Goal: Transaction & Acquisition: Purchase product/service

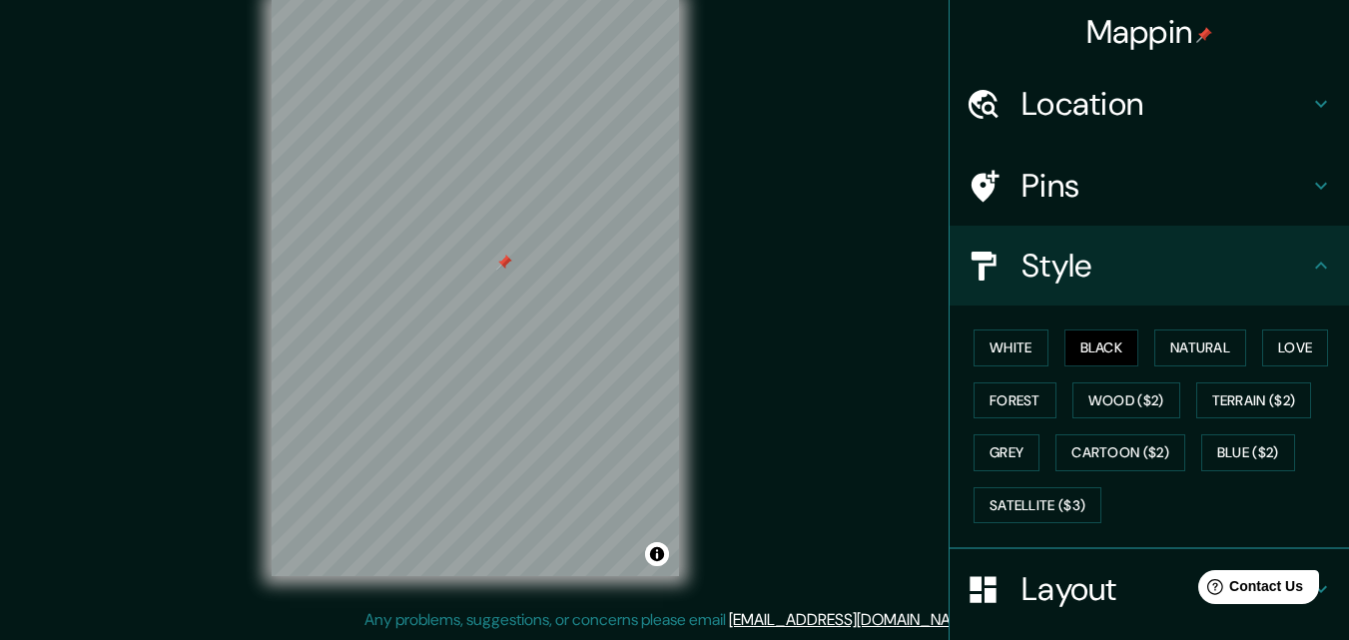
scroll to position [78, 0]
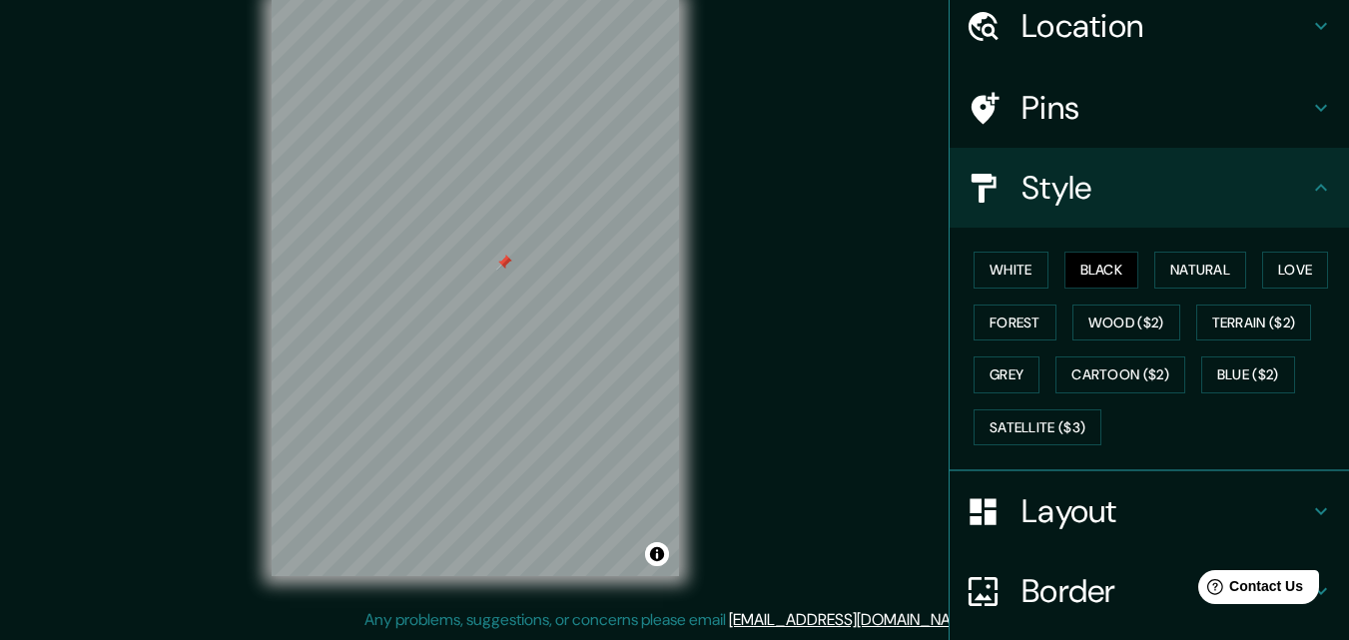
click at [734, 229] on div "Mappin Location San Miguel de Tucumán, Provincia de Tucumán, Argentina Pins Sty…" at bounding box center [674, 304] width 1349 height 672
drag, startPoint x: 502, startPoint y: 265, endPoint x: 530, endPoint y: 279, distance: 31.3
click at [530, 279] on div at bounding box center [531, 277] width 16 height 16
click at [530, 279] on div at bounding box center [532, 277] width 16 height 16
click at [769, 293] on div "Mappin Location San Miguel de Tucumán, Provincia de Tucumán, Argentina Pins Sty…" at bounding box center [674, 304] width 1349 height 672
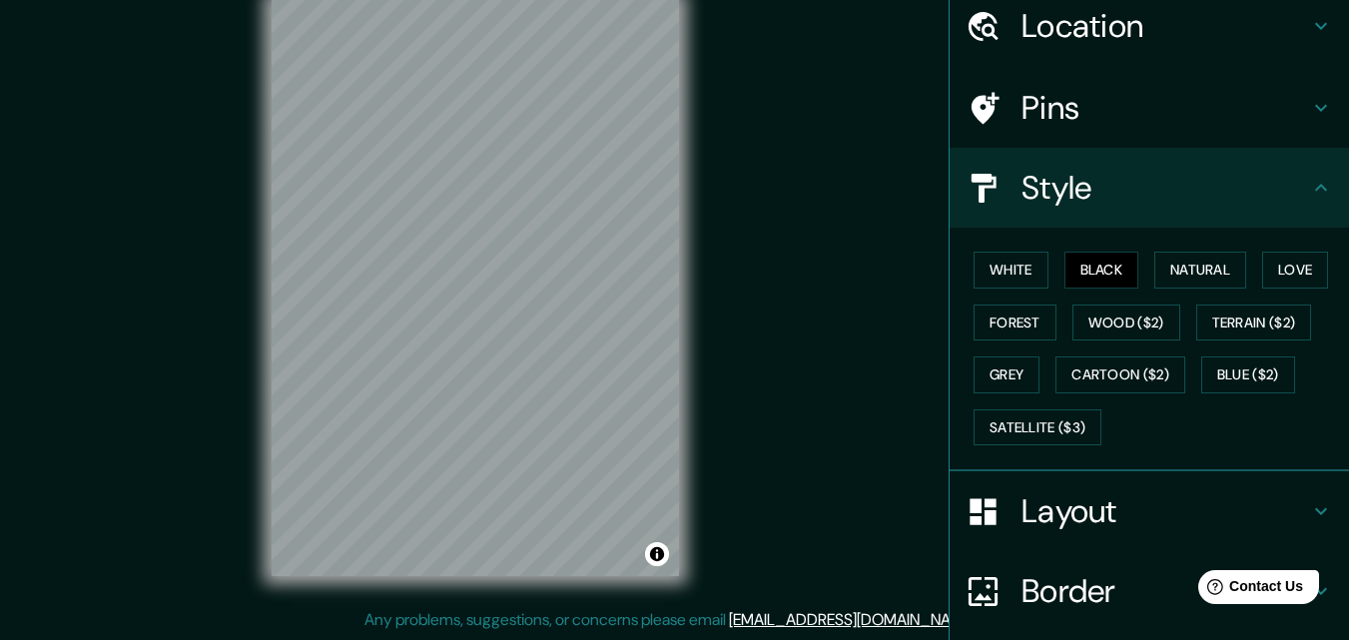
click at [731, 257] on div "Mappin Location San Miguel de Tucumán, Provincia de Tucumán, Argentina Pins Sty…" at bounding box center [674, 304] width 1349 height 672
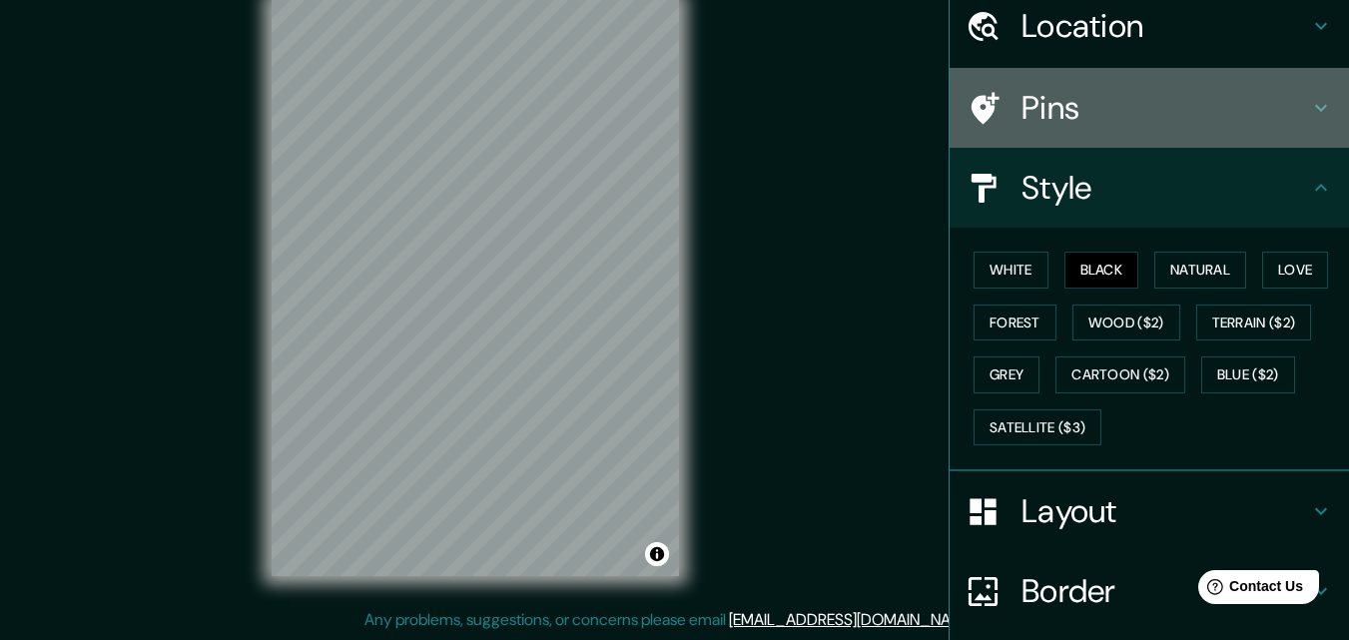
click at [1061, 121] on h4 "Pins" at bounding box center [1165, 108] width 288 height 40
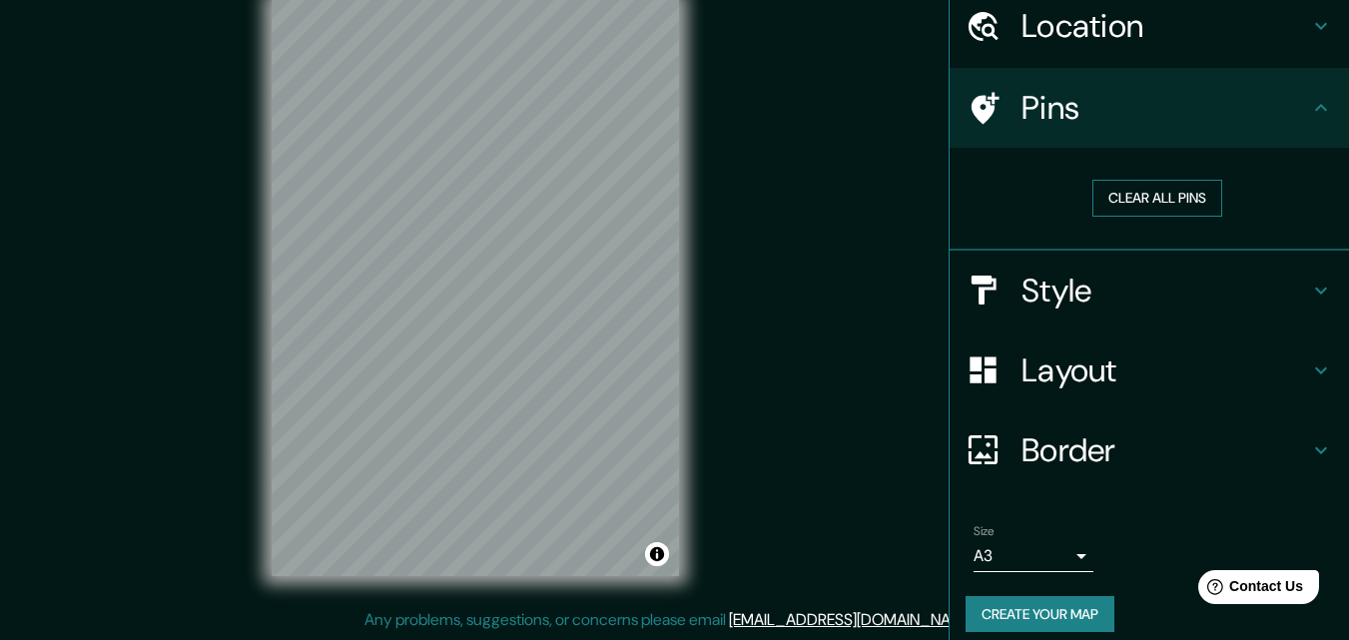
click at [1095, 186] on button "Clear all pins" at bounding box center [1157, 198] width 130 height 37
click at [747, 210] on div "Mappin Location San Miguel de Tucumán, Provincia de Tucumán, Argentina Pins Cle…" at bounding box center [674, 304] width 1349 height 672
click at [599, 325] on div at bounding box center [600, 318] width 16 height 16
click at [592, 322] on div at bounding box center [587, 316] width 16 height 16
click at [774, 344] on div "Mappin Location San Miguel de Tucumán, Provincia de Tucumán, Argentina Pins Cle…" at bounding box center [674, 304] width 1349 height 672
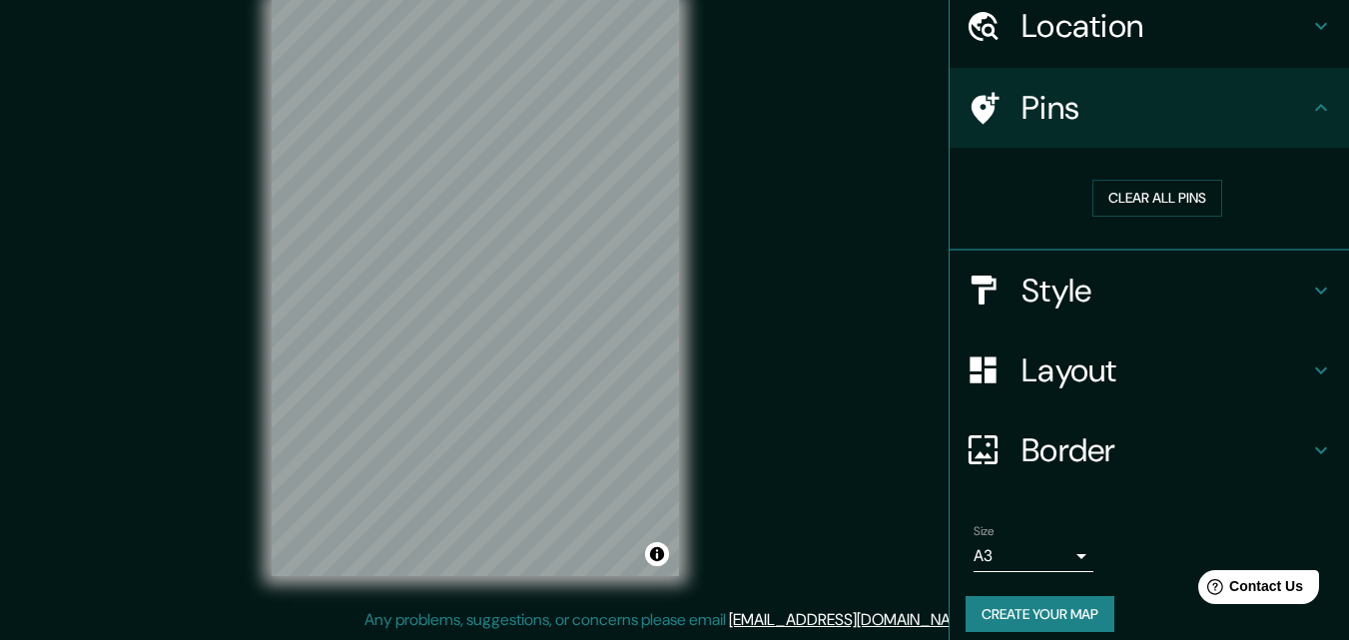
click at [776, 348] on div "Mappin Location San Miguel de Tucumán, Provincia de Tucumán, Argentina Pins Cle…" at bounding box center [674, 304] width 1349 height 672
click at [771, 343] on div "Mappin Location San Miguel de Tucumán, Provincia de Tucumán, Argentina Pins Cle…" at bounding box center [674, 304] width 1349 height 672
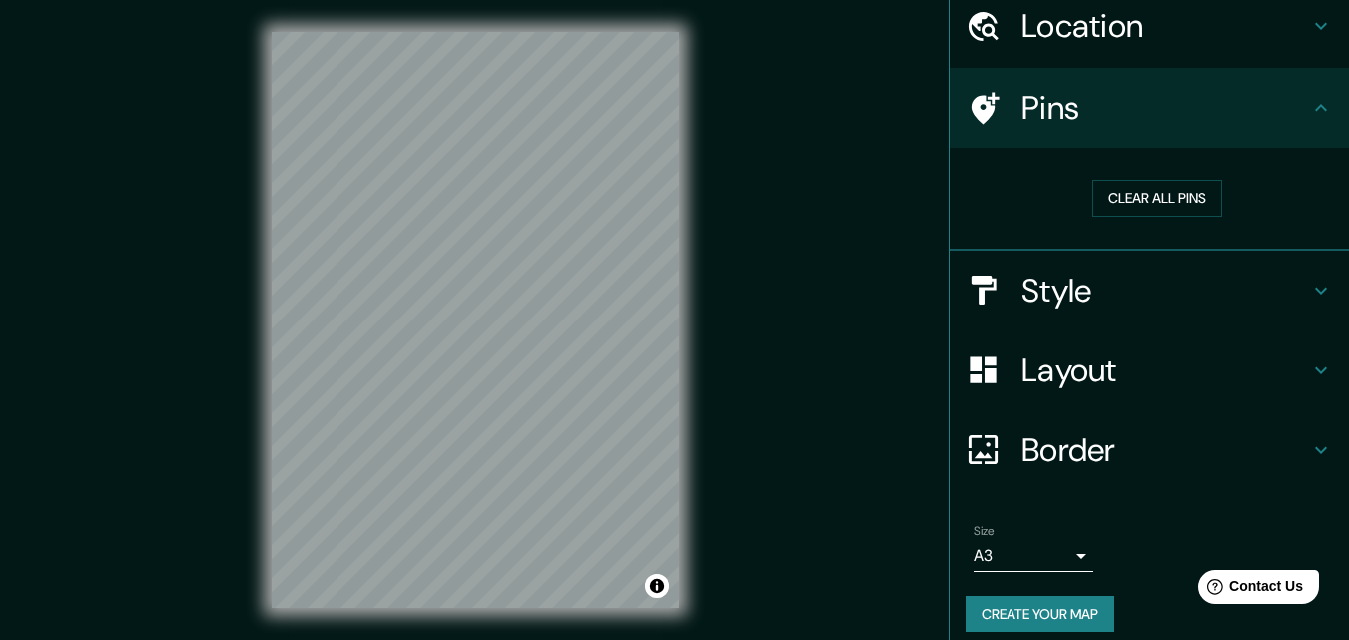
scroll to position [32, 0]
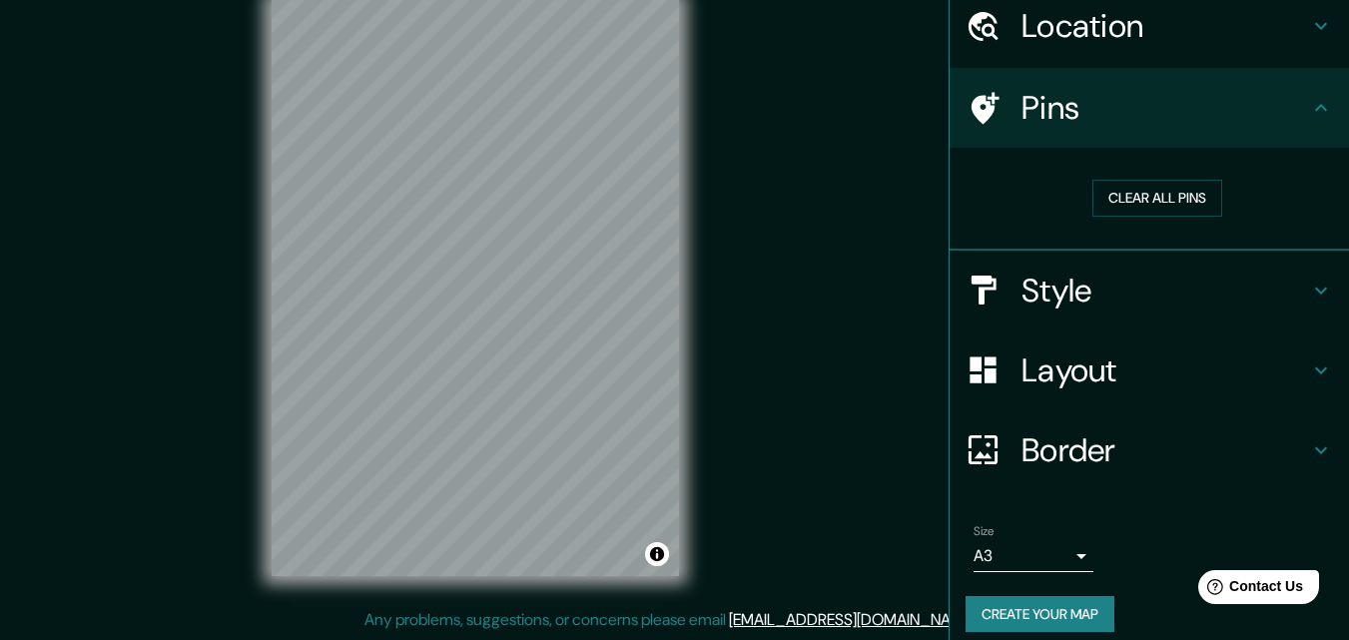
click at [1081, 374] on h4 "Layout" at bounding box center [1165, 370] width 288 height 40
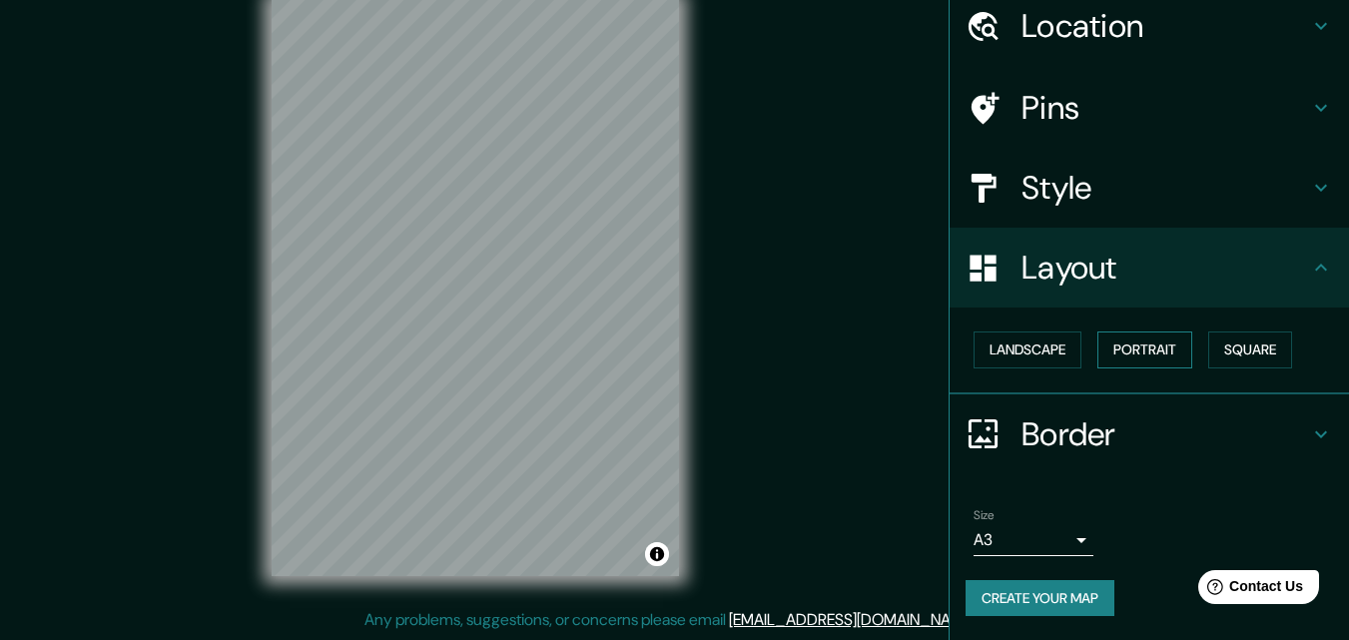
click at [1134, 360] on button "Portrait" at bounding box center [1144, 349] width 95 height 37
click at [1027, 345] on button "Landscape" at bounding box center [1027, 349] width 108 height 37
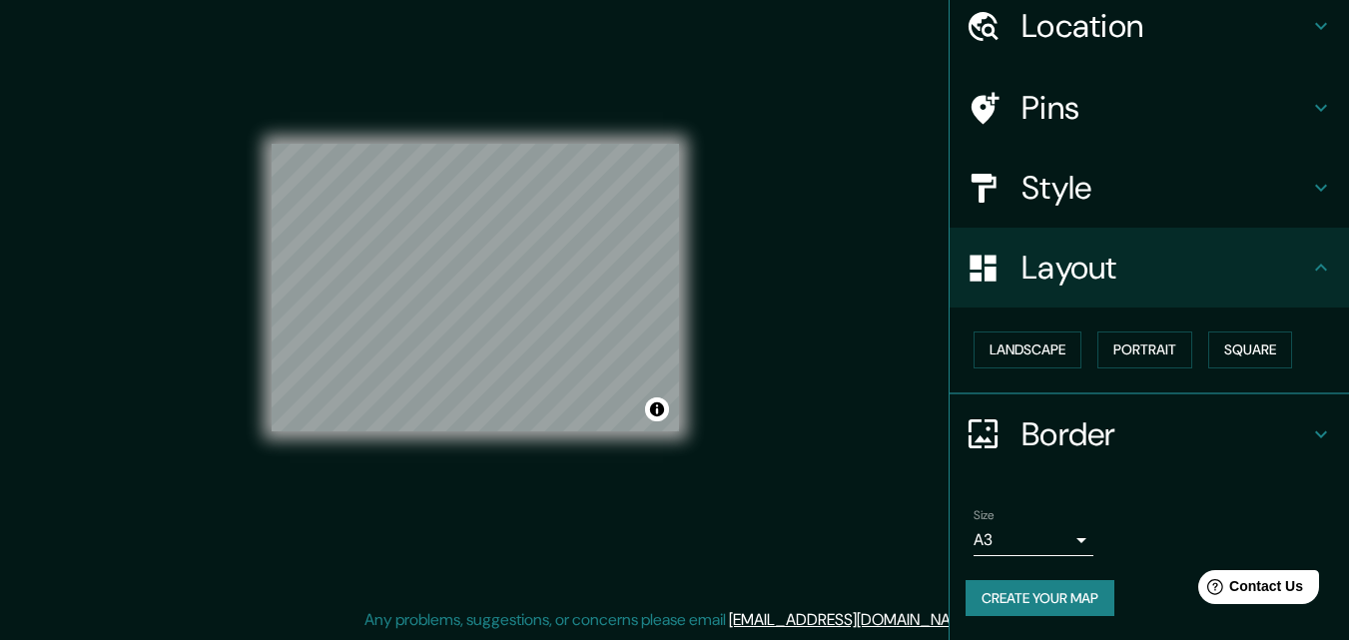
scroll to position [0, 0]
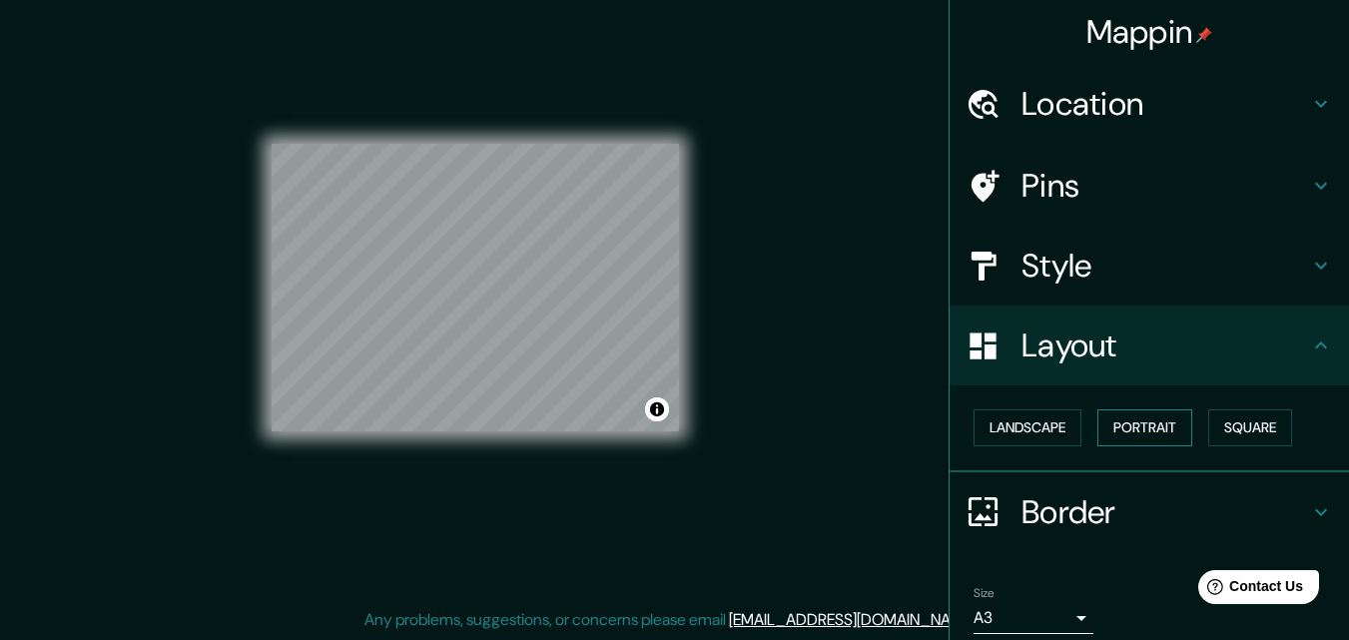
drag, startPoint x: 1016, startPoint y: 426, endPoint x: 1091, endPoint y: 426, distance: 74.9
click at [1017, 426] on button "Landscape" at bounding box center [1027, 427] width 108 height 37
click at [1252, 424] on button "Square" at bounding box center [1250, 427] width 84 height 37
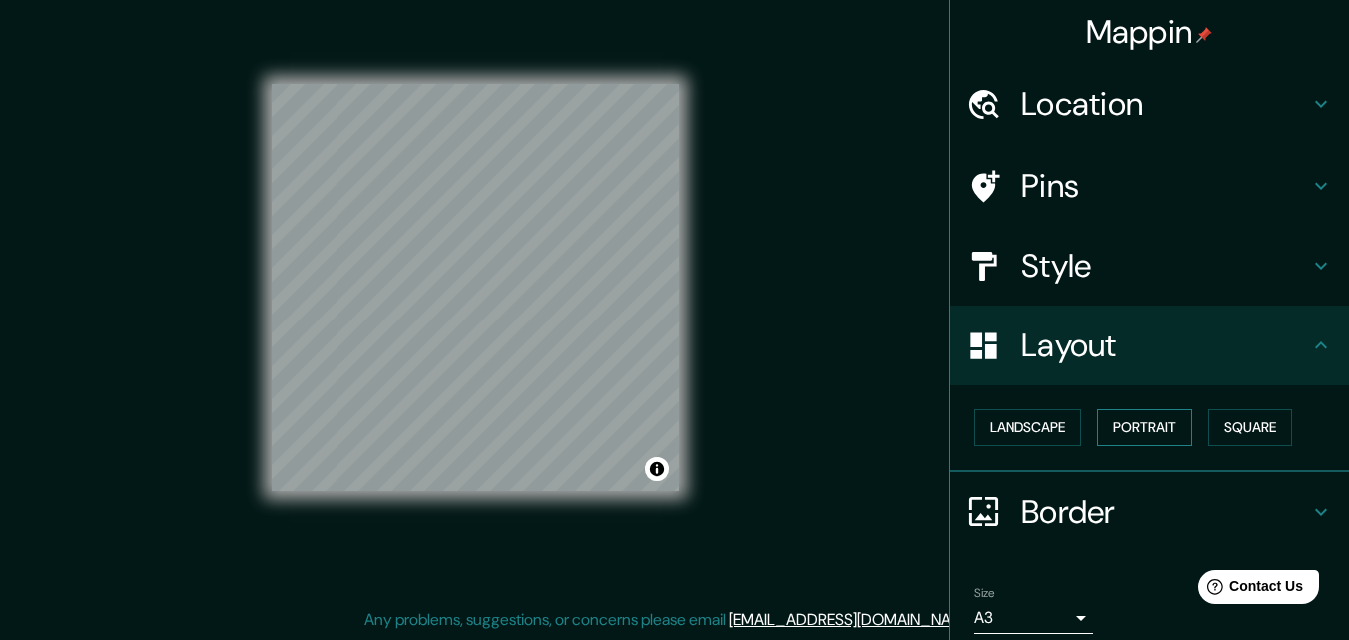
click at [1137, 424] on button "Portrait" at bounding box center [1144, 427] width 95 height 37
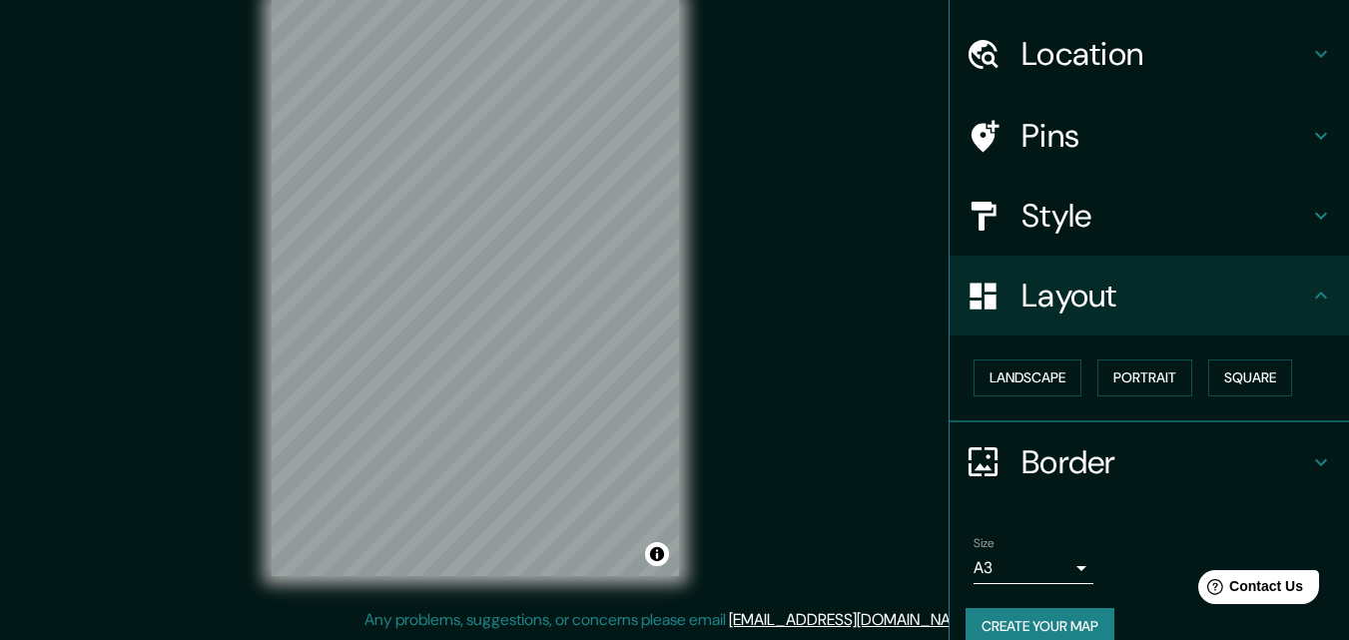
scroll to position [78, 0]
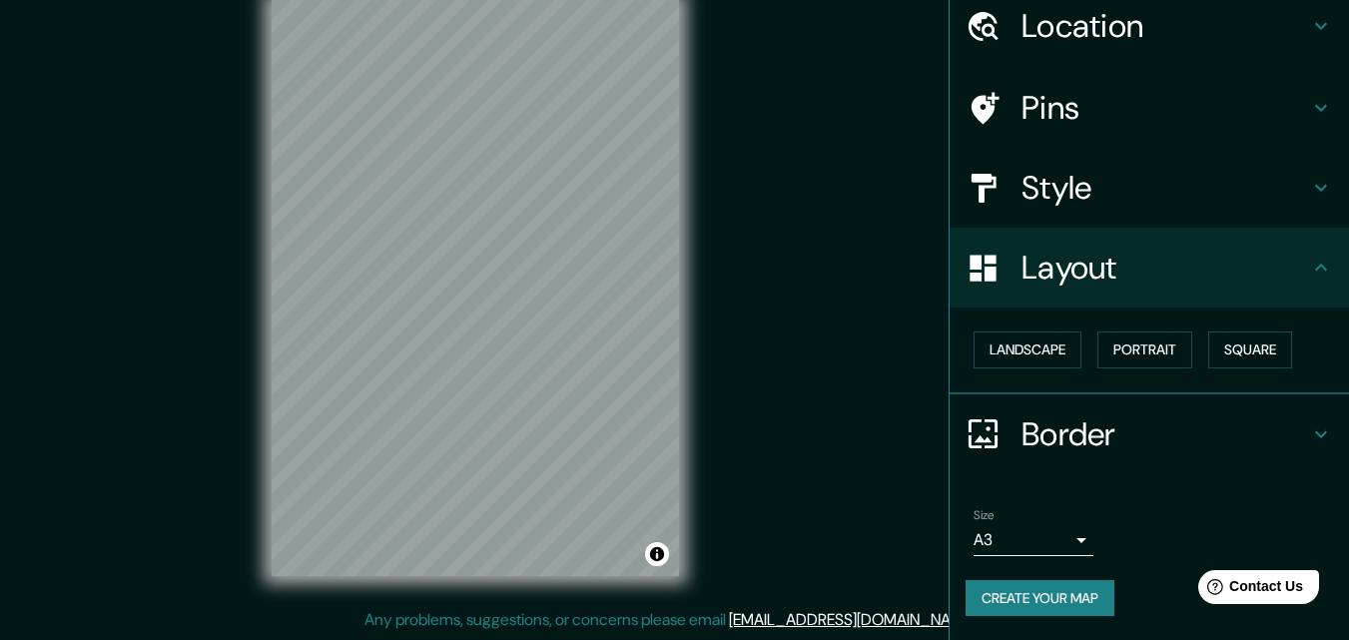
click at [1002, 607] on button "Create your map" at bounding box center [1039, 598] width 149 height 37
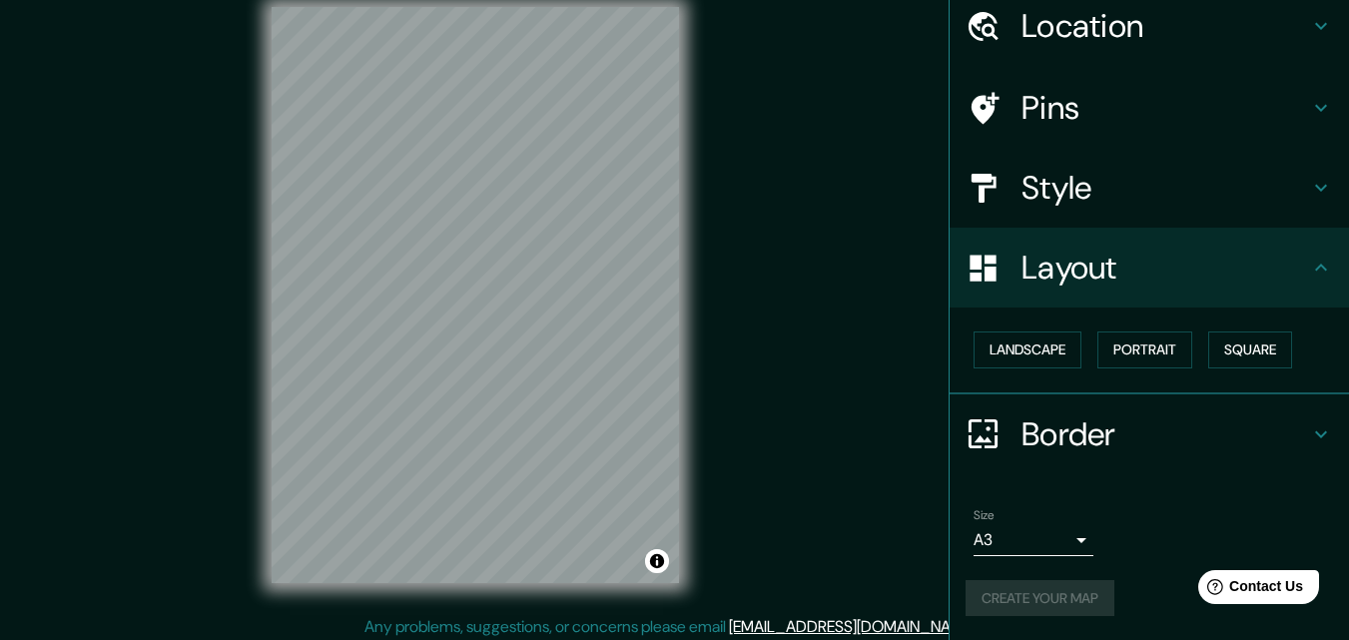
scroll to position [0, 0]
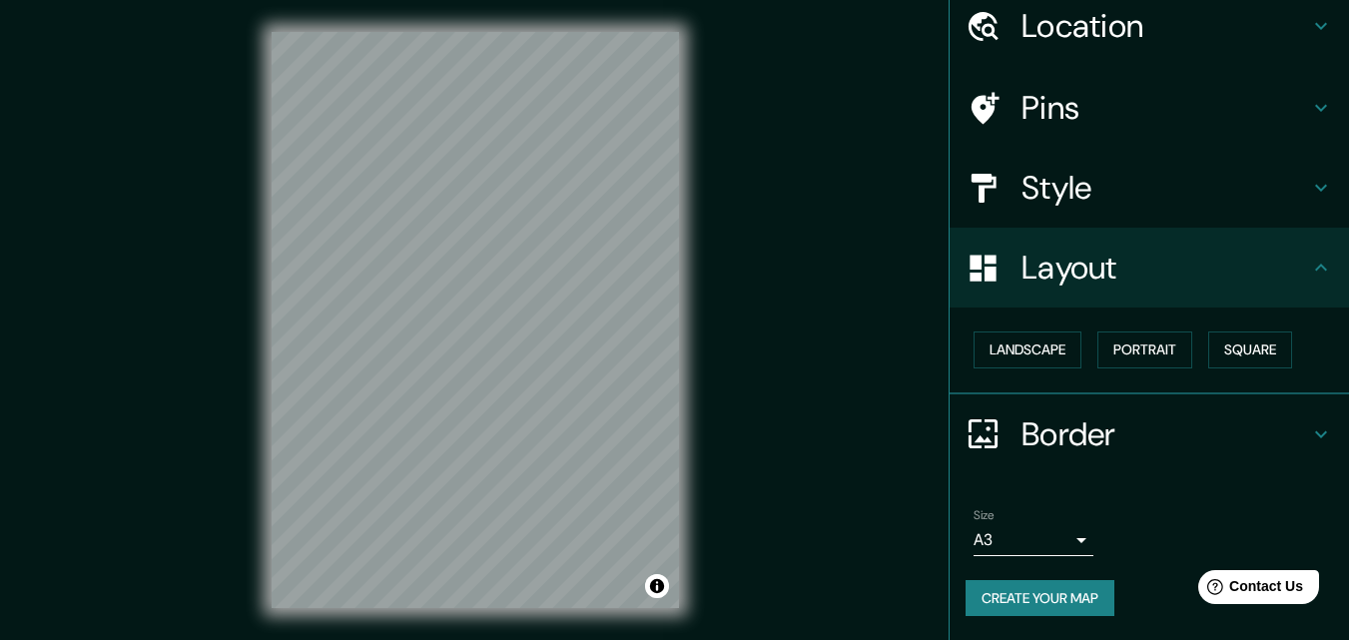
click at [1055, 605] on button "Create your map" at bounding box center [1039, 598] width 149 height 37
click at [1055, 605] on div "Create your map" at bounding box center [1148, 598] width 367 height 37
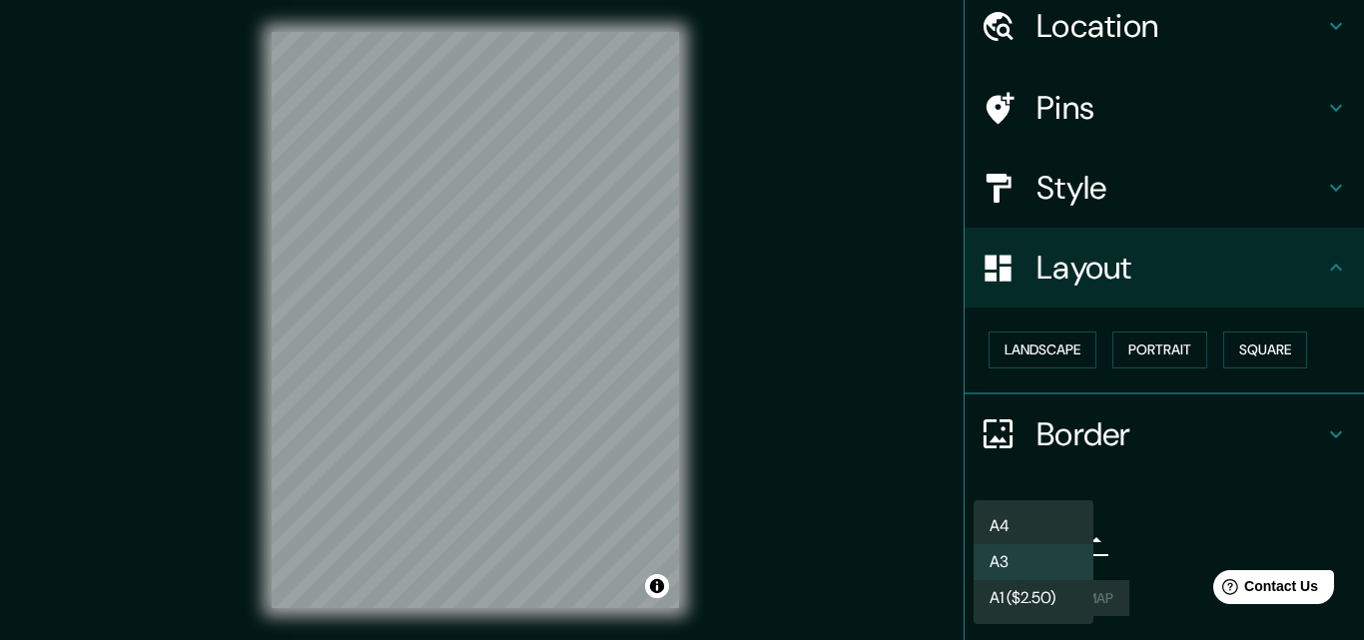
click at [1055, 540] on body "Mappin Location San Miguel de Tucumán, Provincia de Tucumán, Argentina Pins Sty…" at bounding box center [682, 320] width 1364 height 640
click at [1058, 563] on li "A3" at bounding box center [1033, 562] width 120 height 36
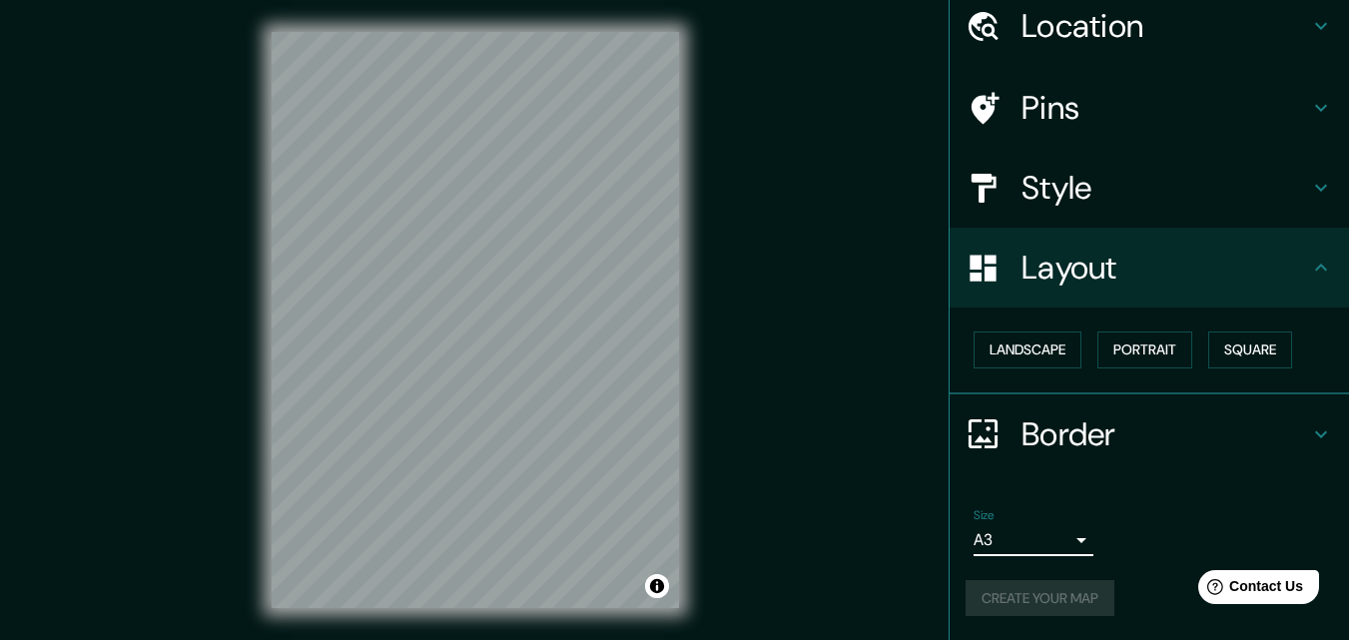
click at [1028, 590] on div "Create your map" at bounding box center [1148, 598] width 367 height 37
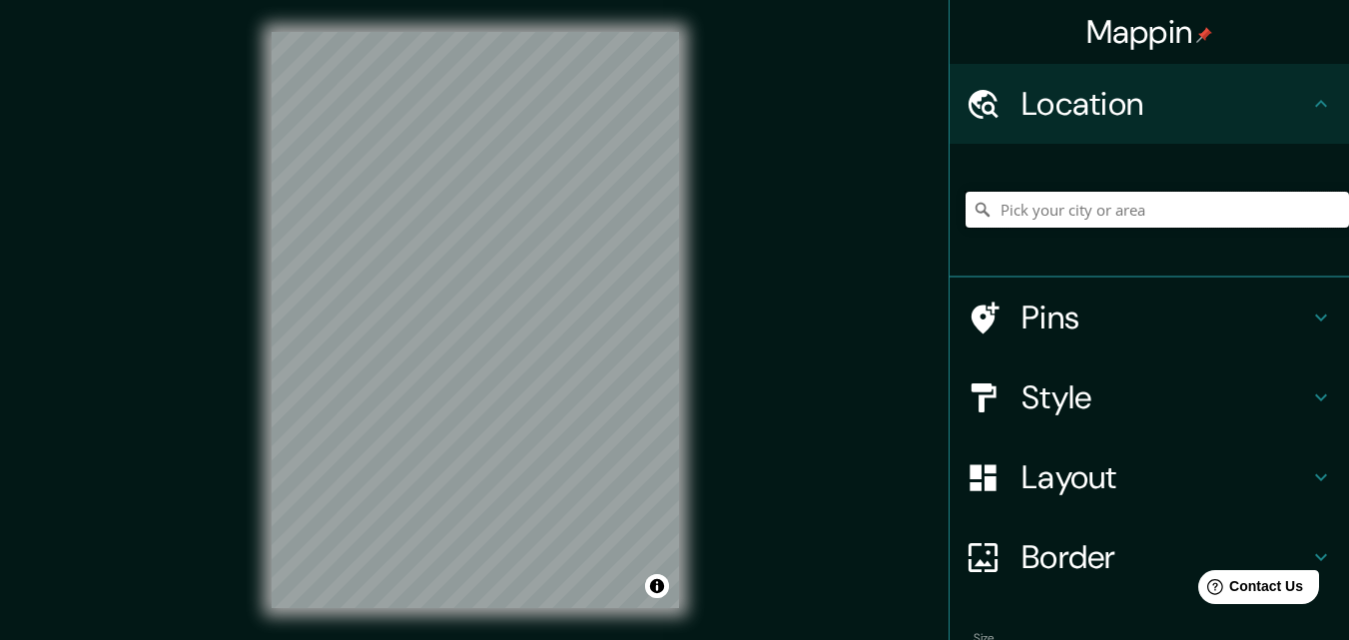
click at [1054, 219] on input "Pick your city or area" at bounding box center [1156, 210] width 383 height 36
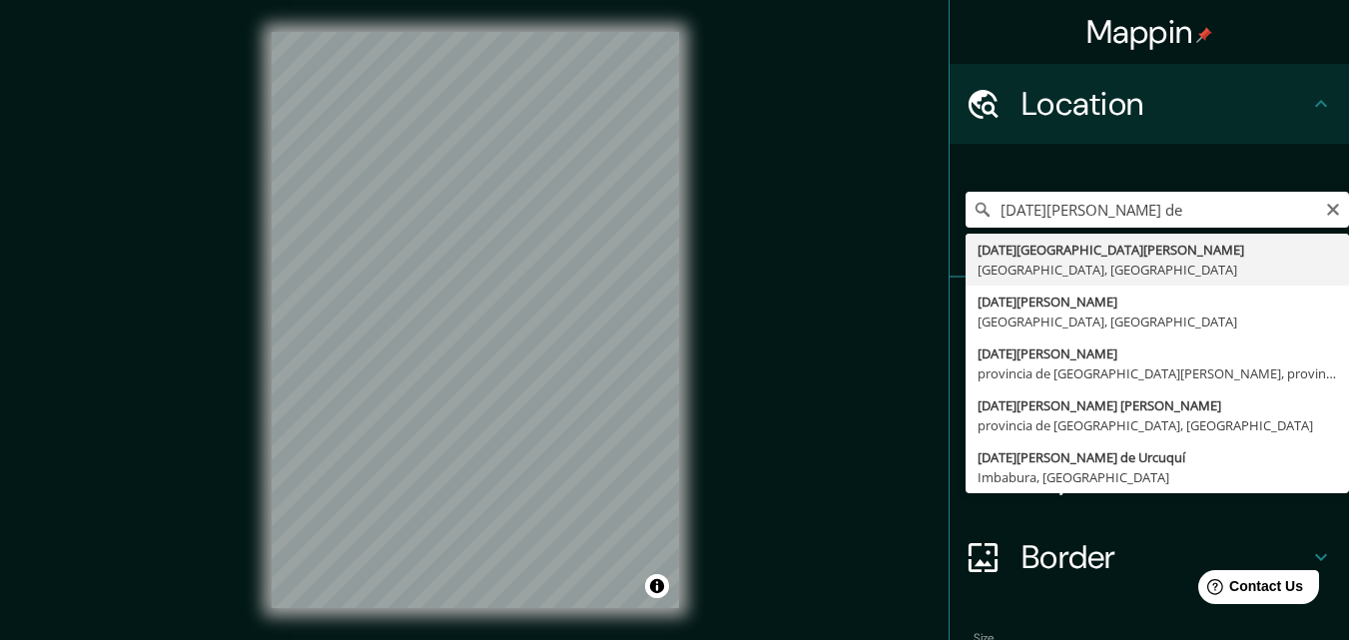
type input "[DATE][GEOGRAPHIC_DATA][PERSON_NAME], [GEOGRAPHIC_DATA], [GEOGRAPHIC_DATA]"
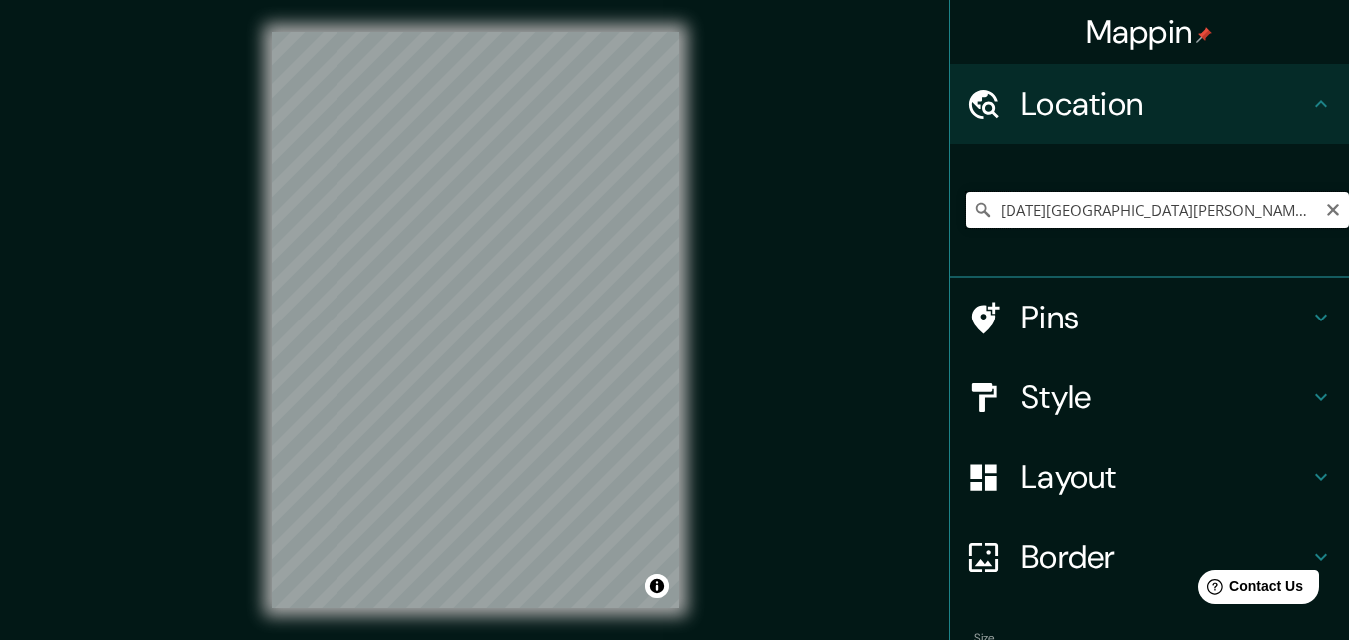
click at [1241, 215] on input "[DATE][GEOGRAPHIC_DATA][PERSON_NAME], [GEOGRAPHIC_DATA], [GEOGRAPHIC_DATA]" at bounding box center [1156, 210] width 383 height 36
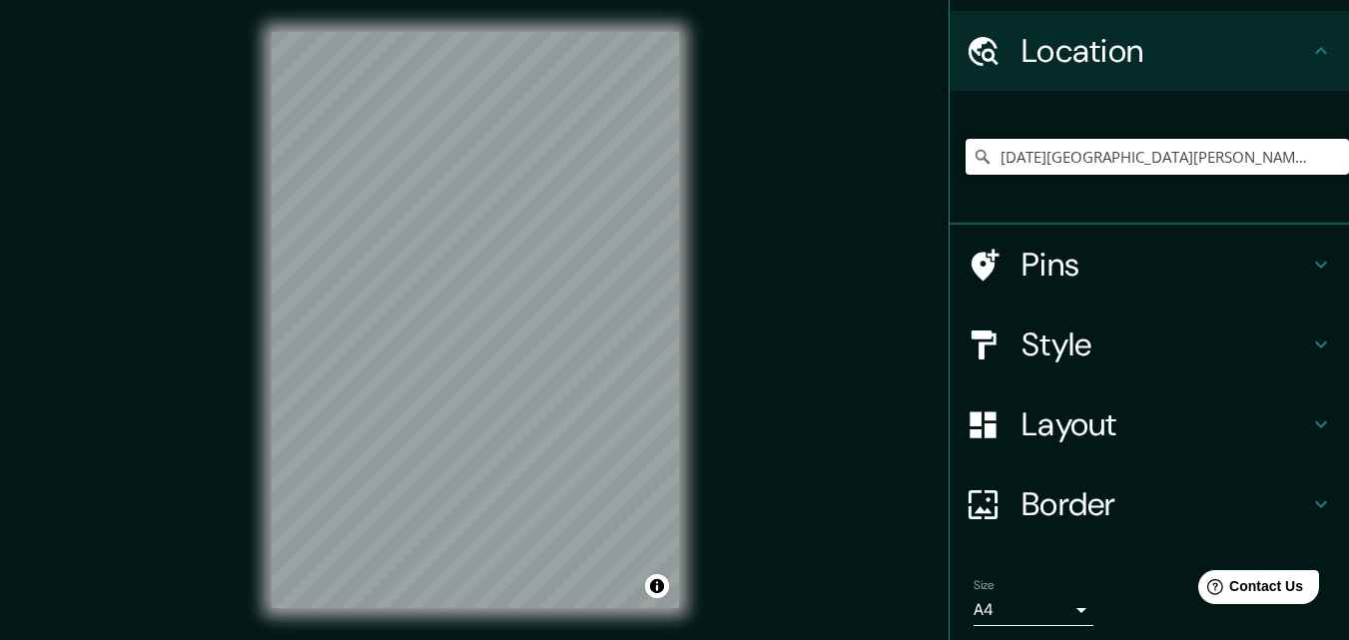
scroll to position [100, 0]
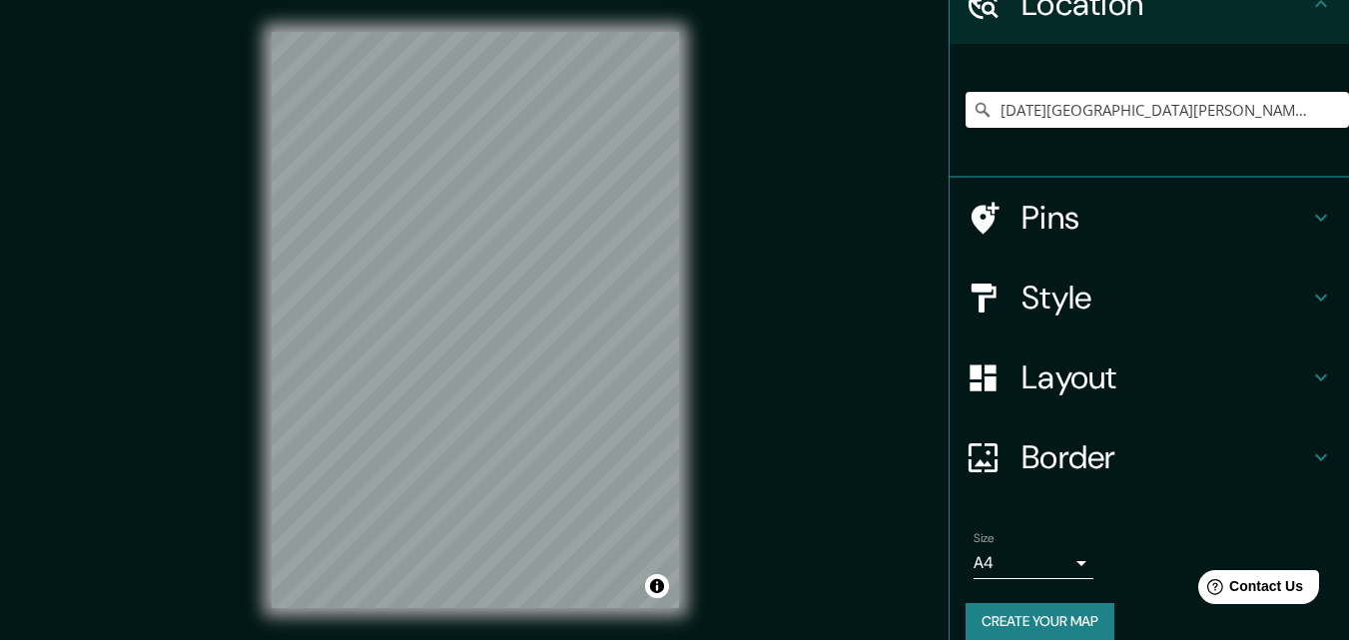
click at [1119, 301] on h4 "Style" at bounding box center [1165, 298] width 288 height 40
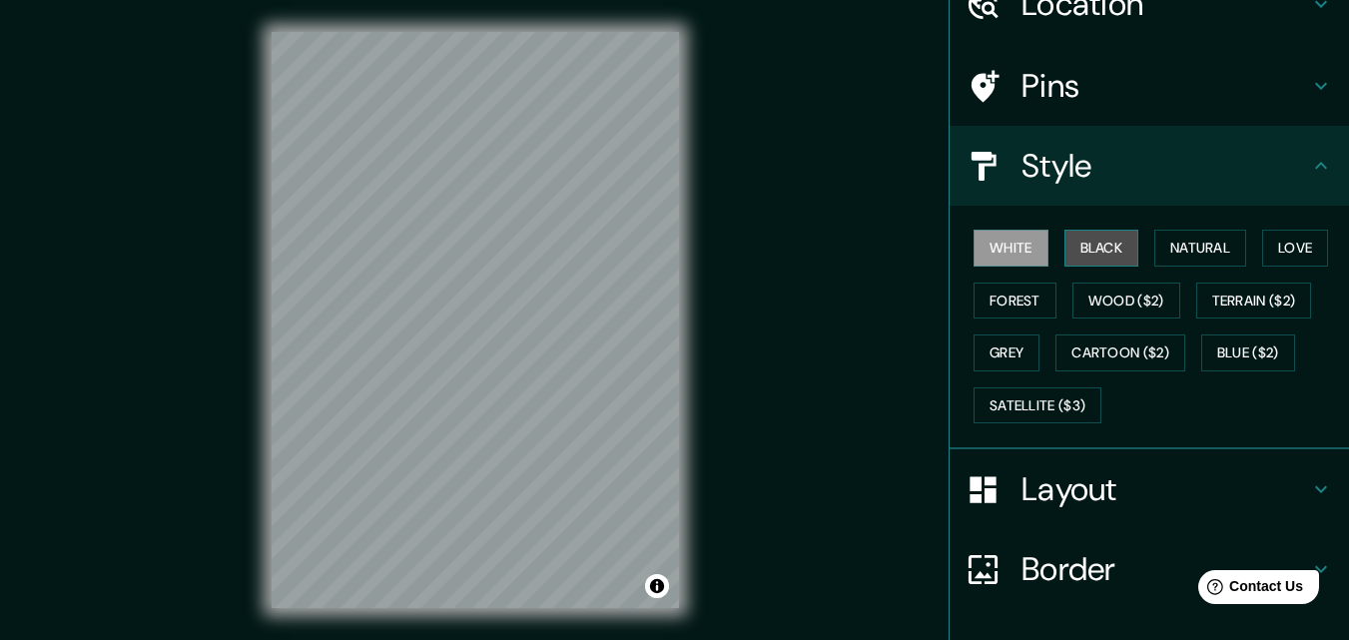
click at [1105, 246] on button "Black" at bounding box center [1101, 248] width 75 height 37
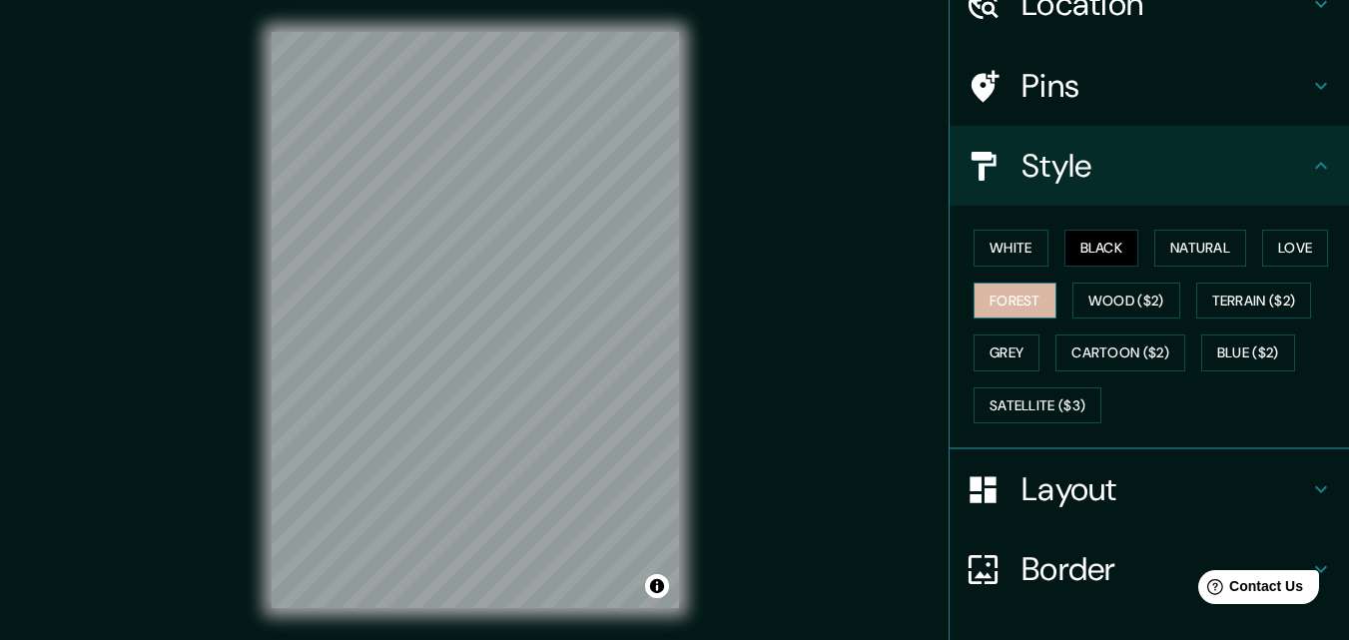
click at [1022, 294] on button "Forest" at bounding box center [1014, 301] width 83 height 37
click at [992, 356] on button "Grey" at bounding box center [1006, 352] width 66 height 37
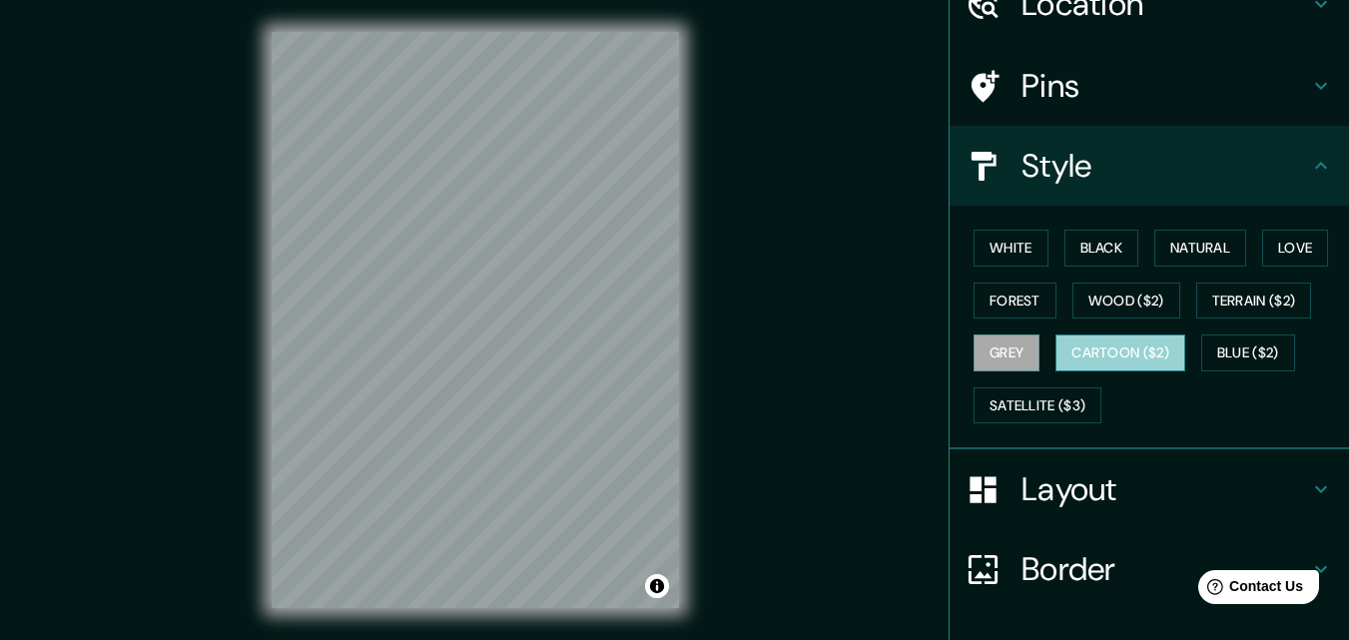
click at [1069, 356] on button "Cartoon ($2)" at bounding box center [1120, 352] width 130 height 37
click at [1002, 356] on button "Grey" at bounding box center [1006, 352] width 66 height 37
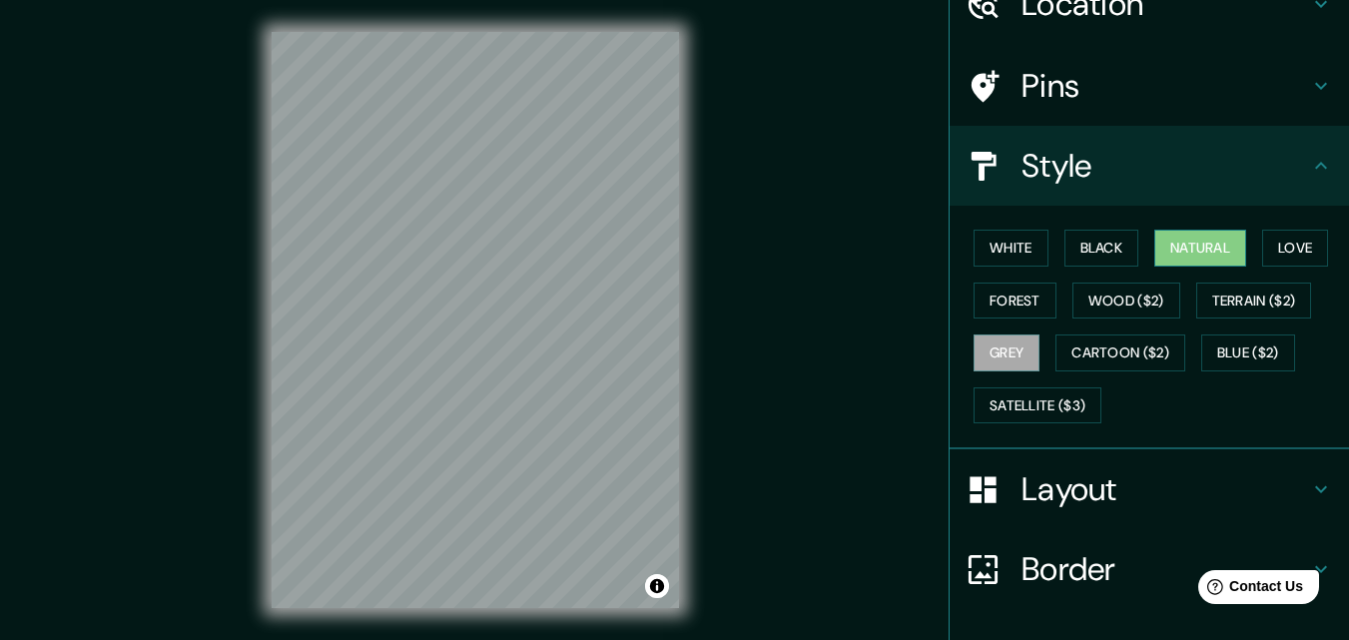
click at [1193, 250] on button "Natural" at bounding box center [1200, 248] width 92 height 37
click at [1267, 245] on button "Love" at bounding box center [1295, 248] width 66 height 37
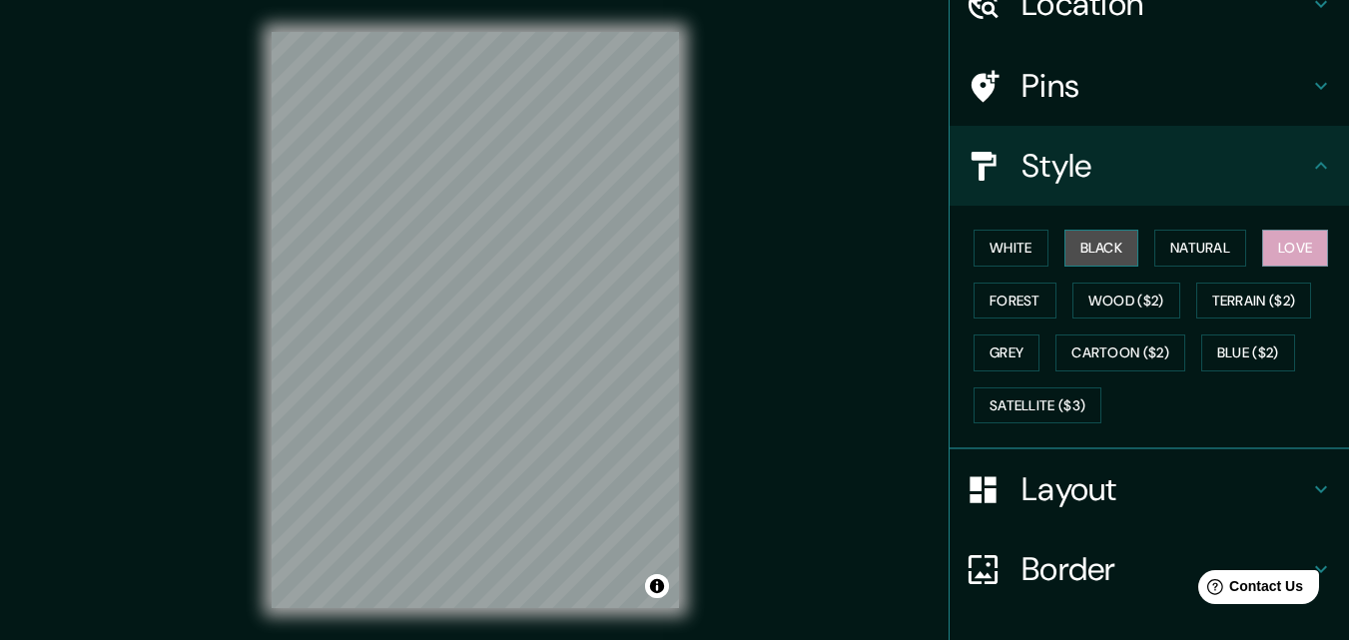
click at [1124, 247] on button "Black" at bounding box center [1101, 248] width 75 height 37
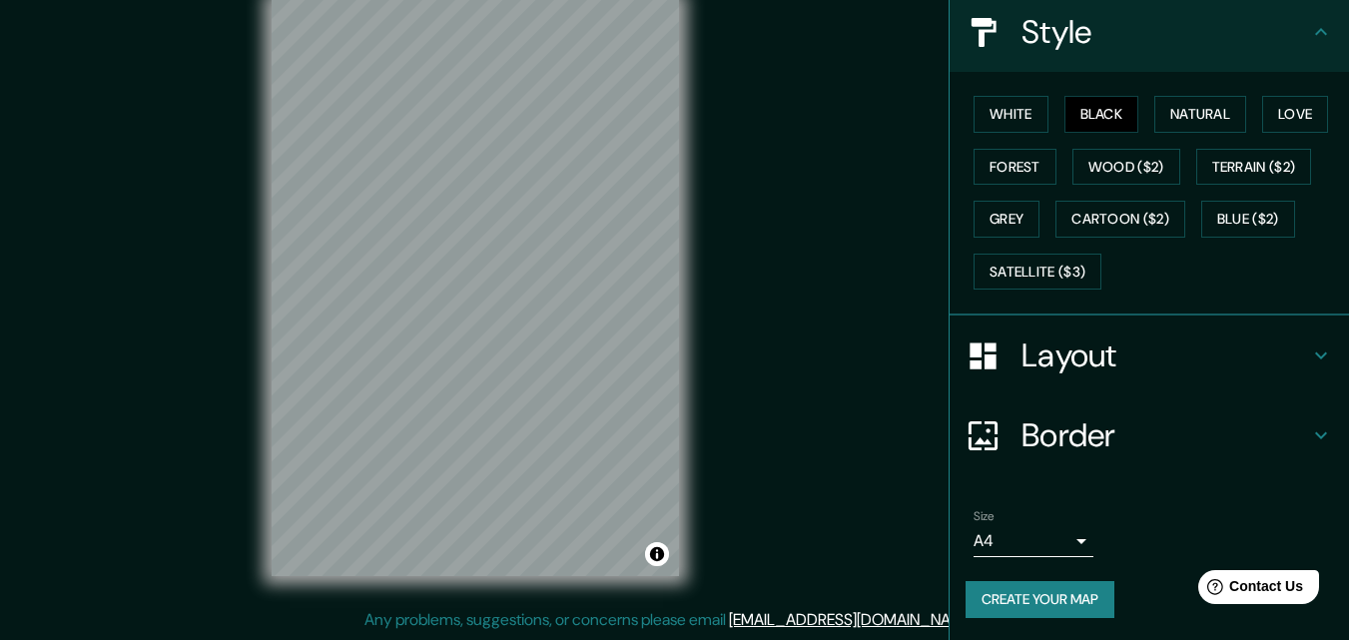
scroll to position [236, 0]
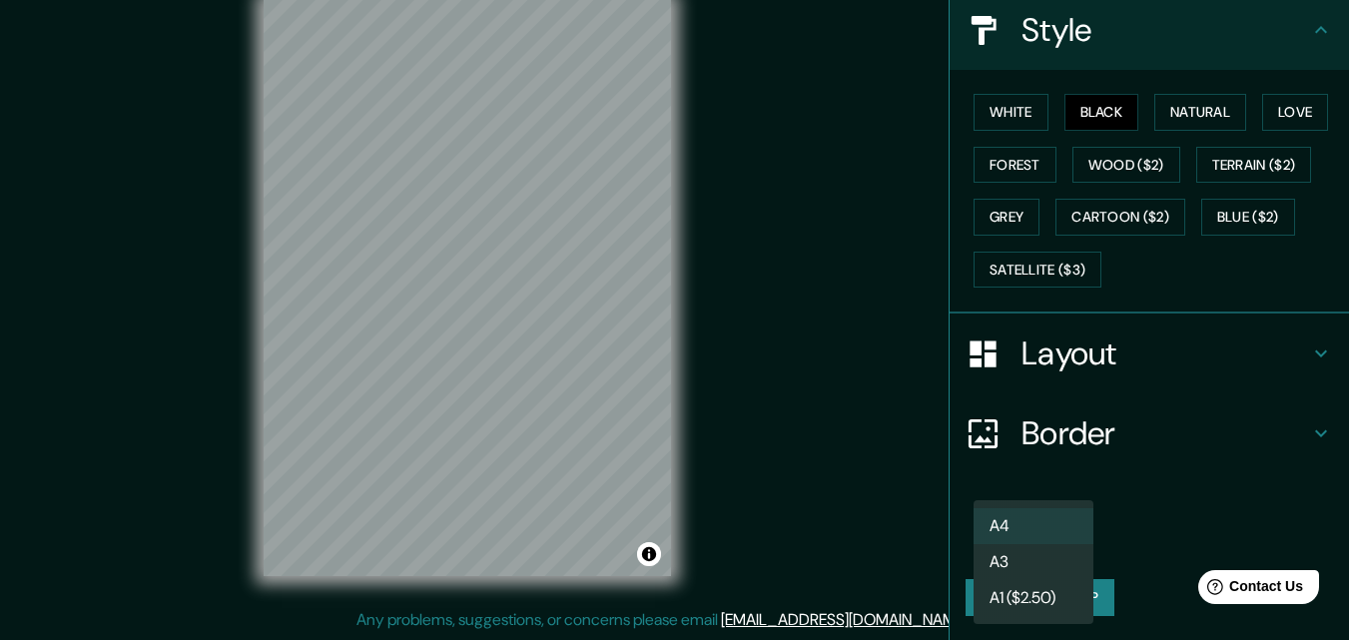
click at [1058, 539] on body "Mappin Location [DATE][GEOGRAPHIC_DATA][PERSON_NAME], [GEOGRAPHIC_DATA], [GEOGR…" at bounding box center [674, 288] width 1349 height 640
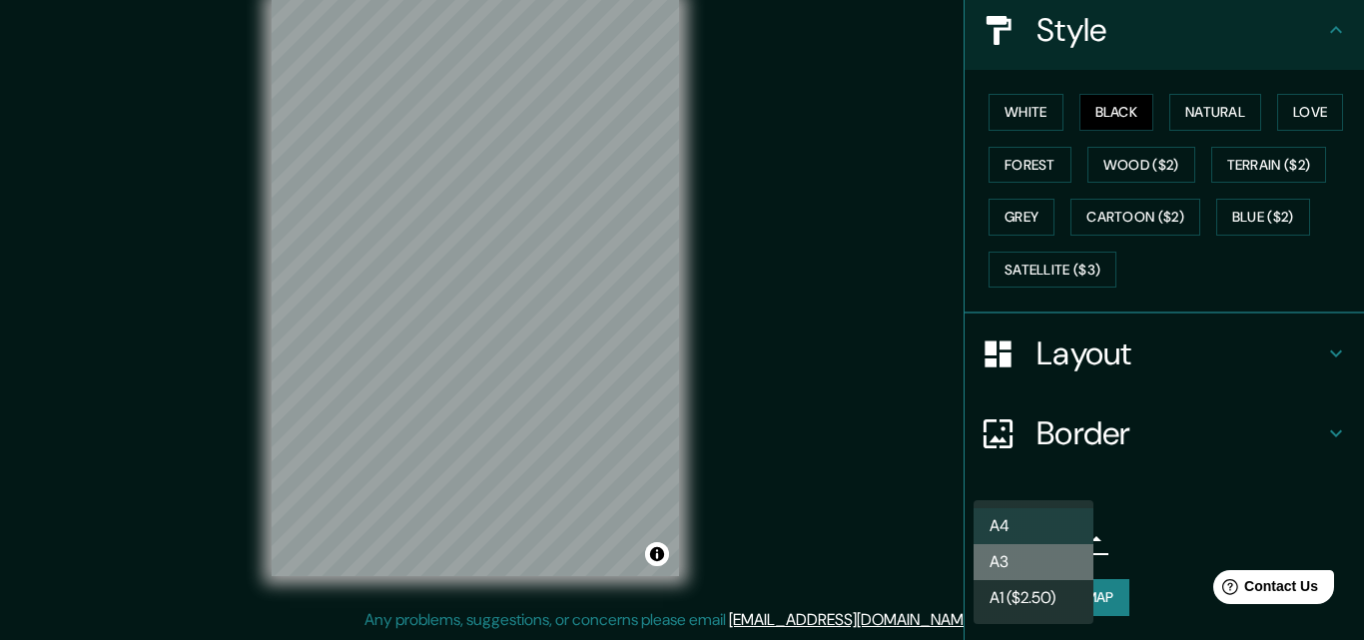
drag, startPoint x: 1003, startPoint y: 553, endPoint x: 1080, endPoint y: 523, distance: 82.5
click at [1004, 553] on li "A3" at bounding box center [1033, 562] width 120 height 36
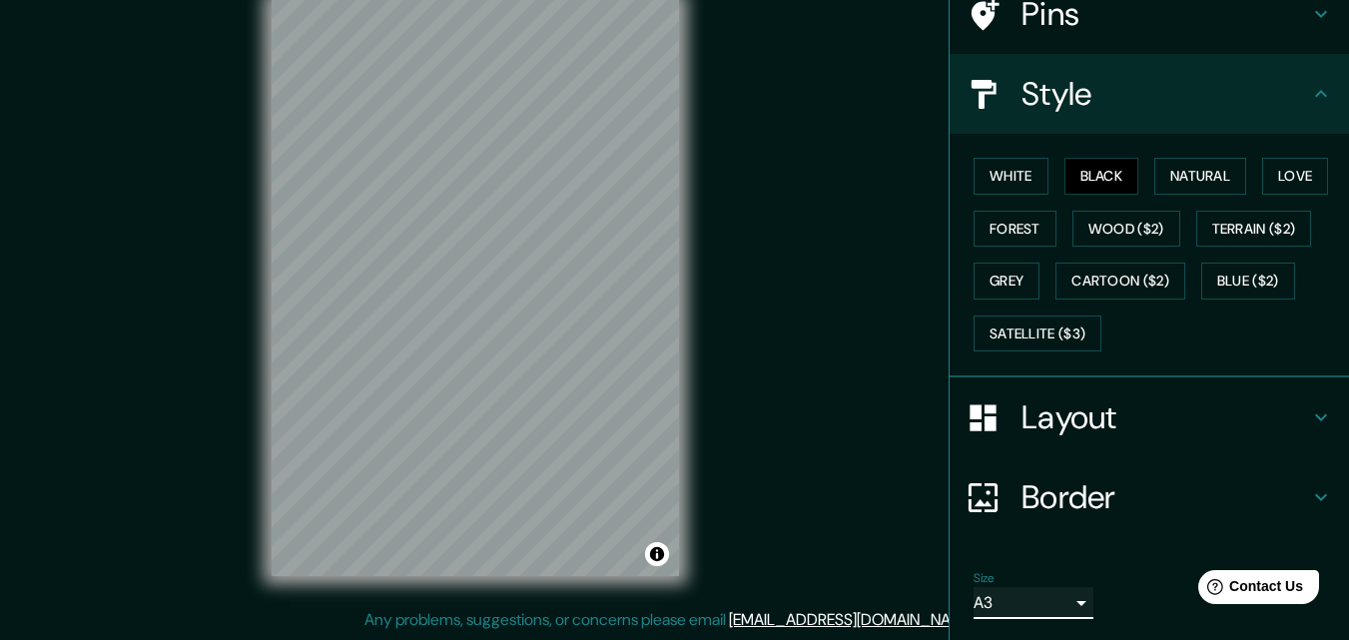
scroll to position [136, 0]
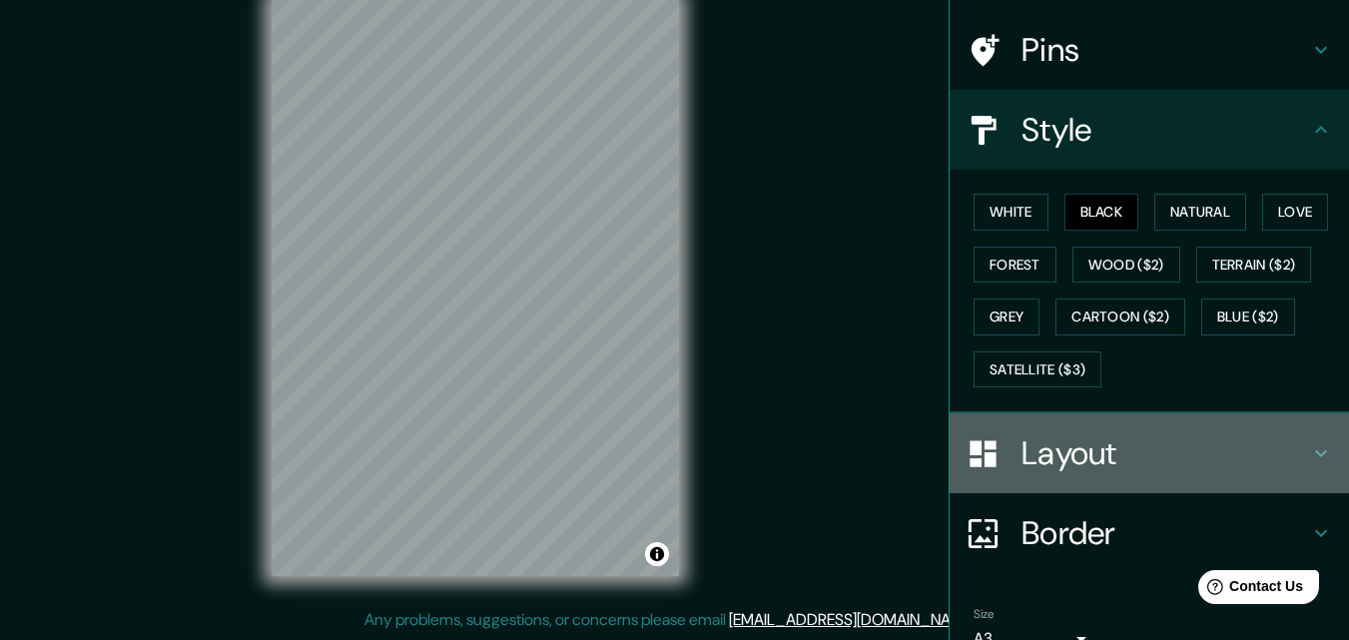
click at [1136, 429] on div "Layout" at bounding box center [1148, 453] width 399 height 80
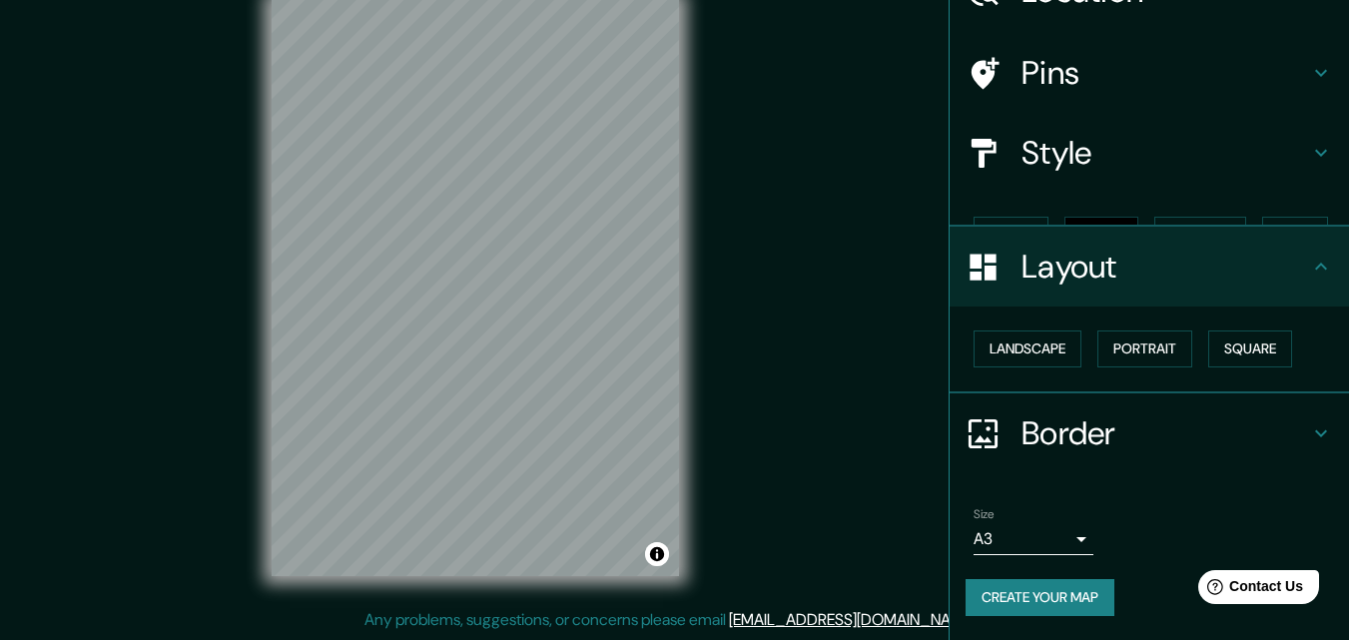
scroll to position [78, 0]
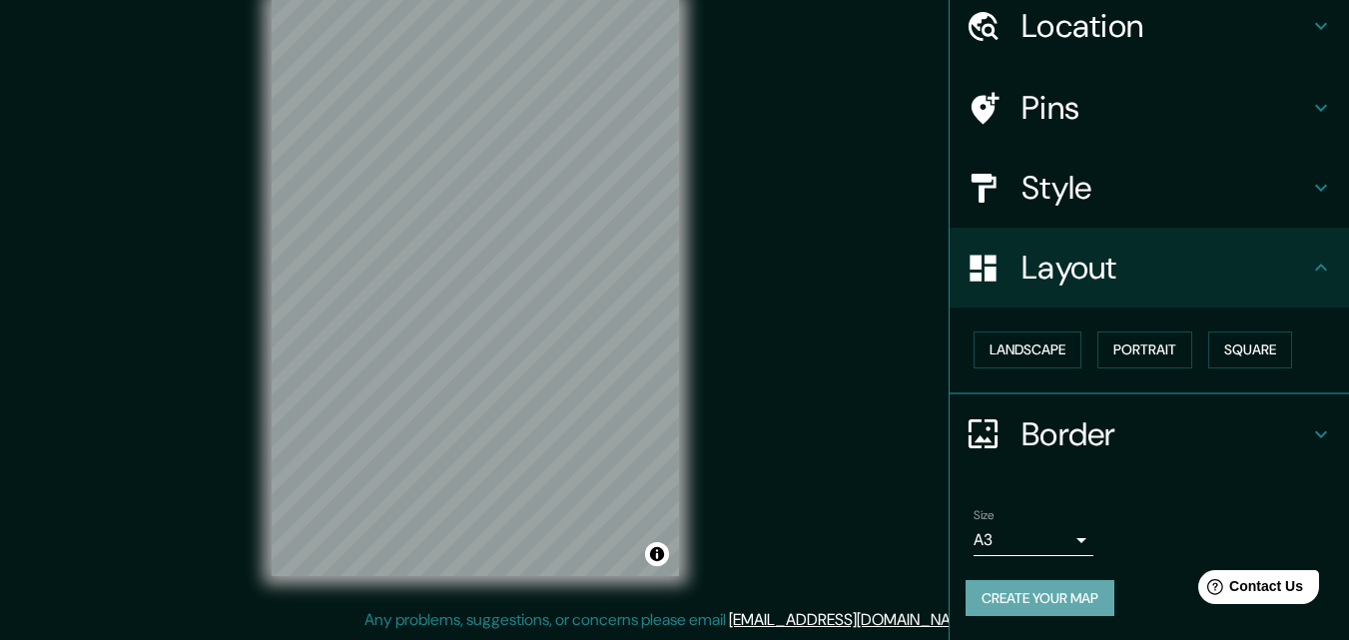
click at [1070, 592] on button "Create your map" at bounding box center [1039, 598] width 149 height 37
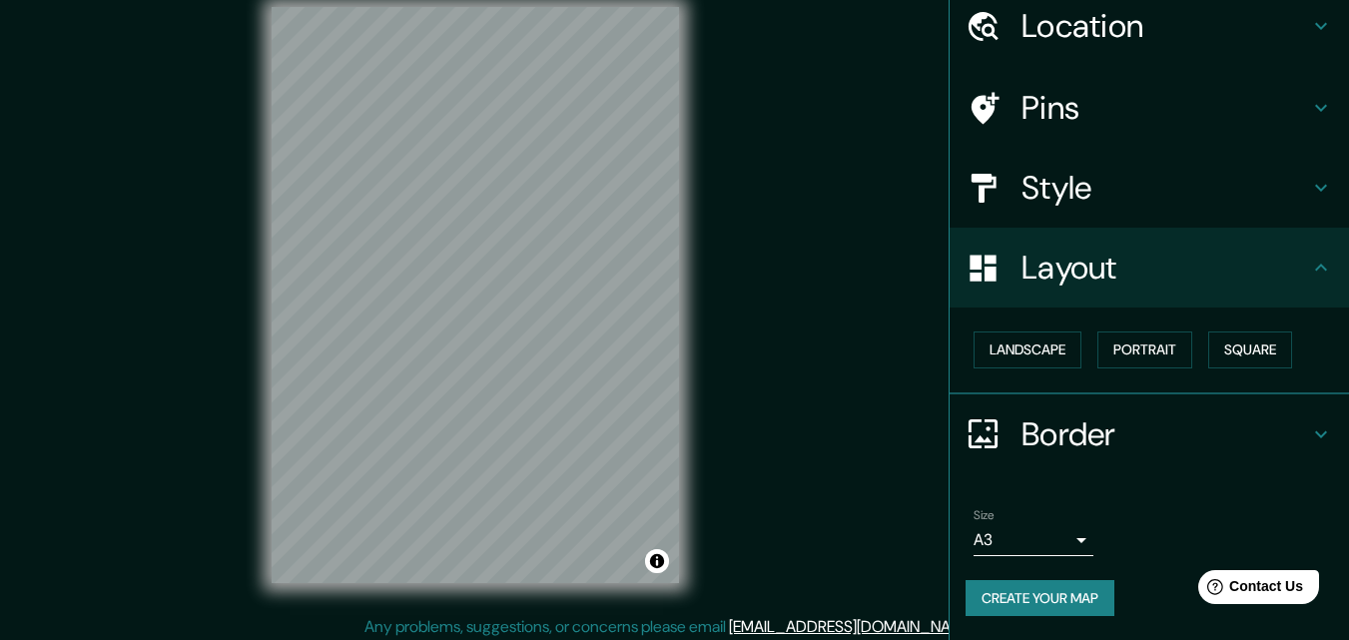
scroll to position [32, 0]
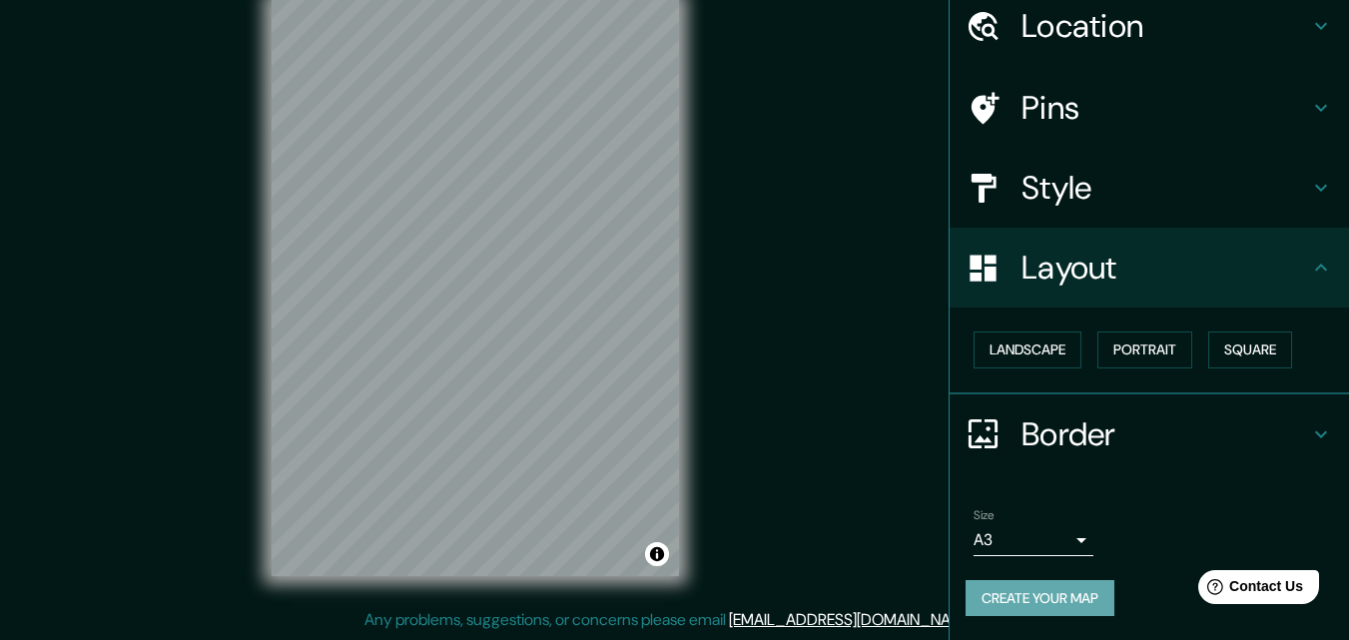
click at [975, 597] on button "Create your map" at bounding box center [1039, 598] width 149 height 37
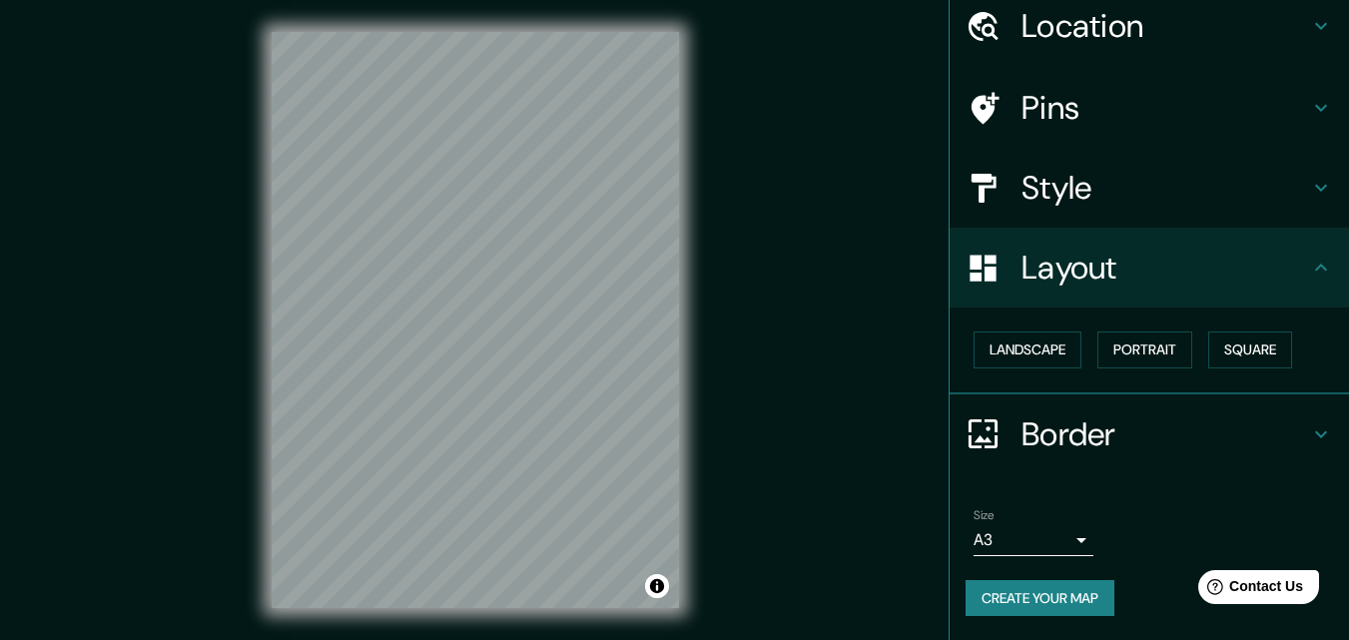
click at [1035, 598] on button "Create your map" at bounding box center [1039, 598] width 149 height 37
click at [1035, 598] on div "Create your map" at bounding box center [1148, 598] width 367 height 37
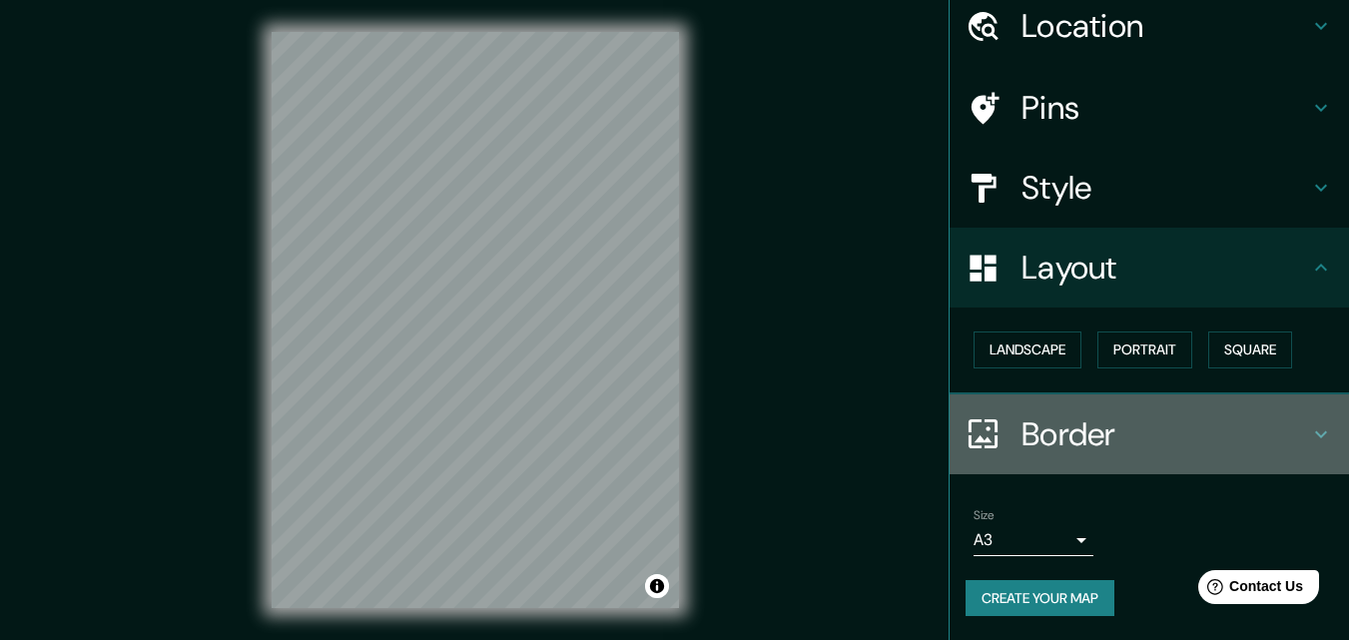
click at [1157, 436] on h4 "Border" at bounding box center [1165, 434] width 288 height 40
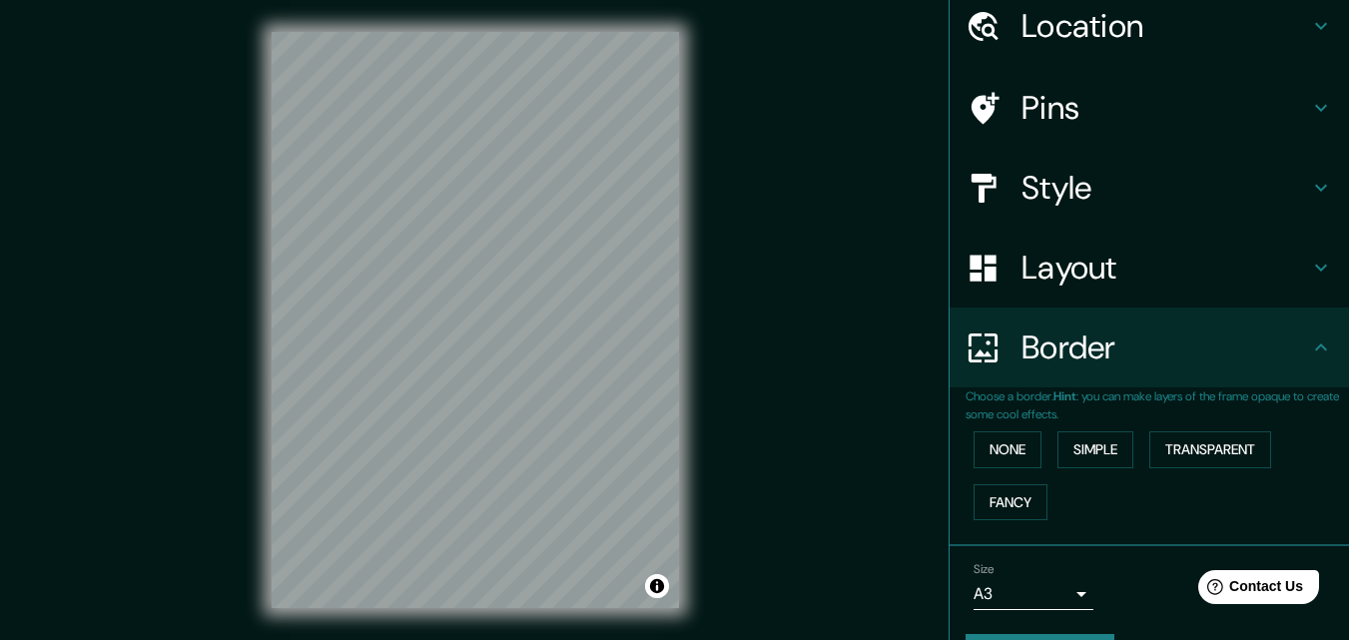
click at [1162, 373] on div "Border" at bounding box center [1148, 347] width 399 height 80
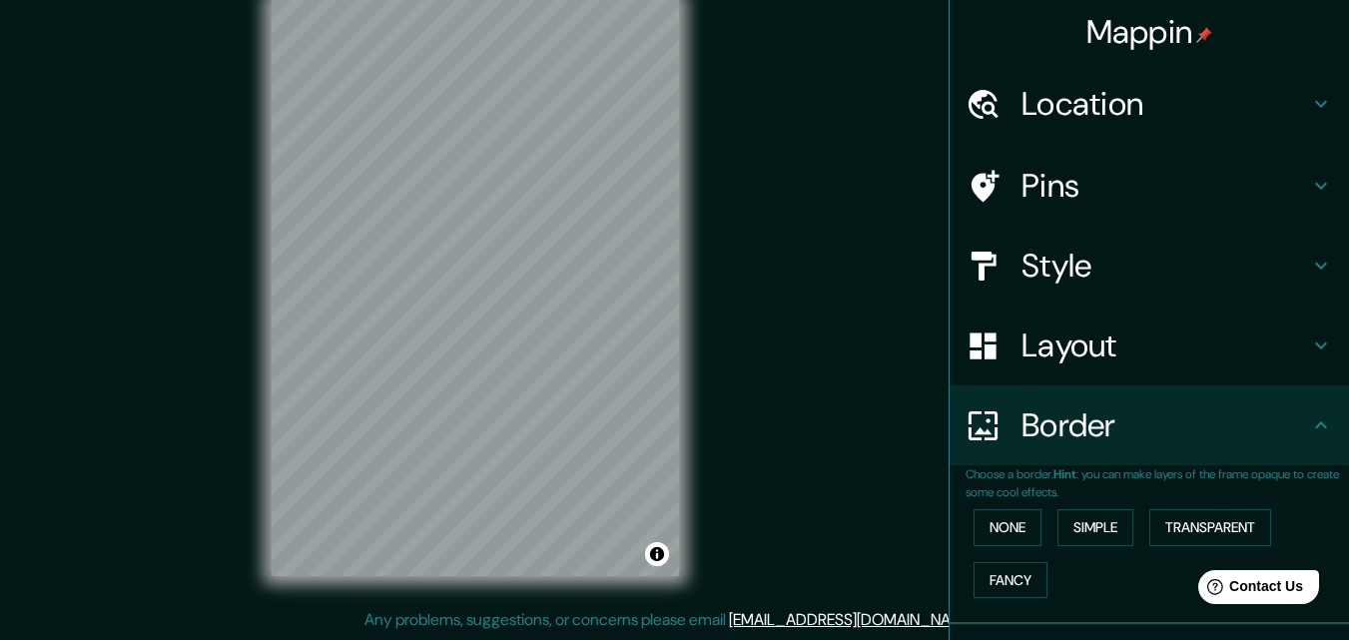
click at [758, 254] on div "Mappin Location [DATE][GEOGRAPHIC_DATA][PERSON_NAME], [GEOGRAPHIC_DATA], [GEOGR…" at bounding box center [674, 304] width 1349 height 672
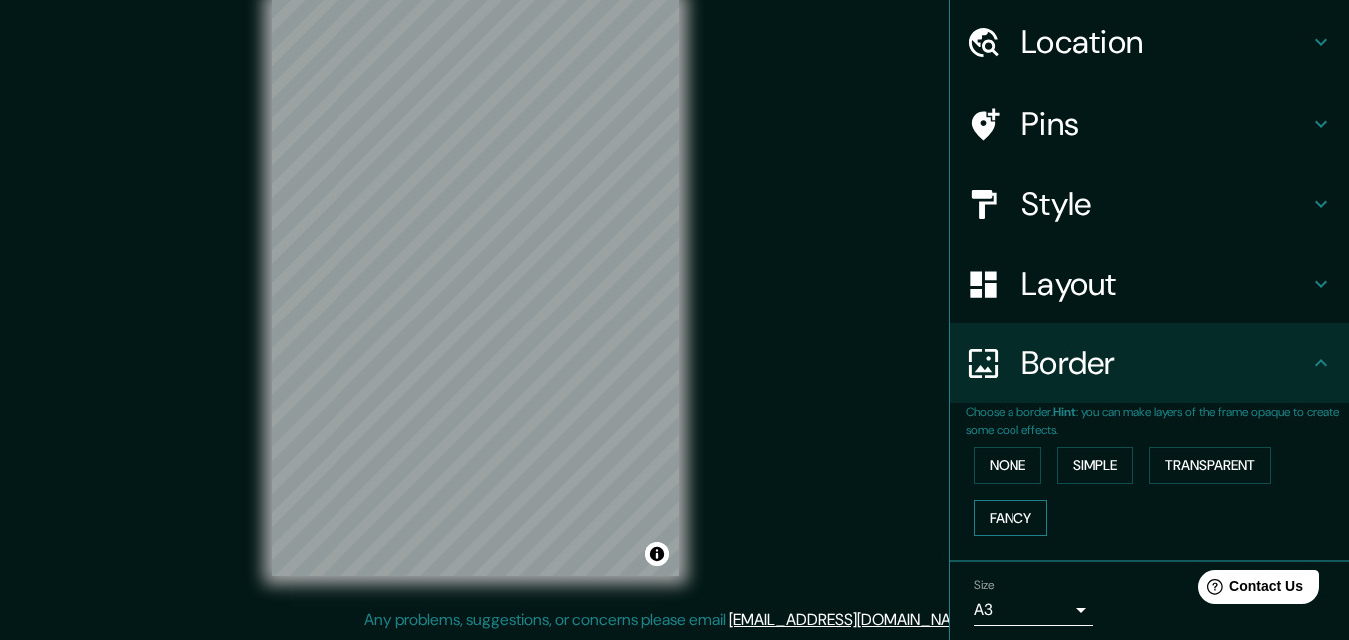
scroll to position [133, 0]
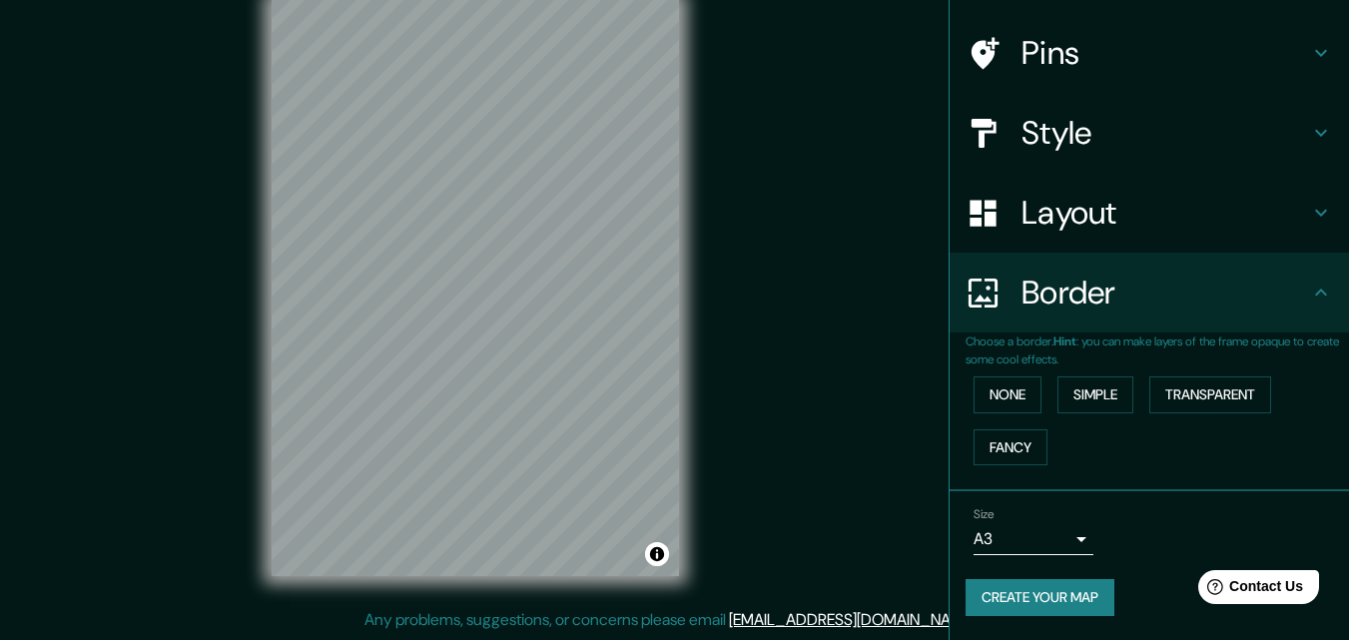
click at [1020, 603] on button "Create your map" at bounding box center [1039, 597] width 149 height 37
